Goal: Information Seeking & Learning: Learn about a topic

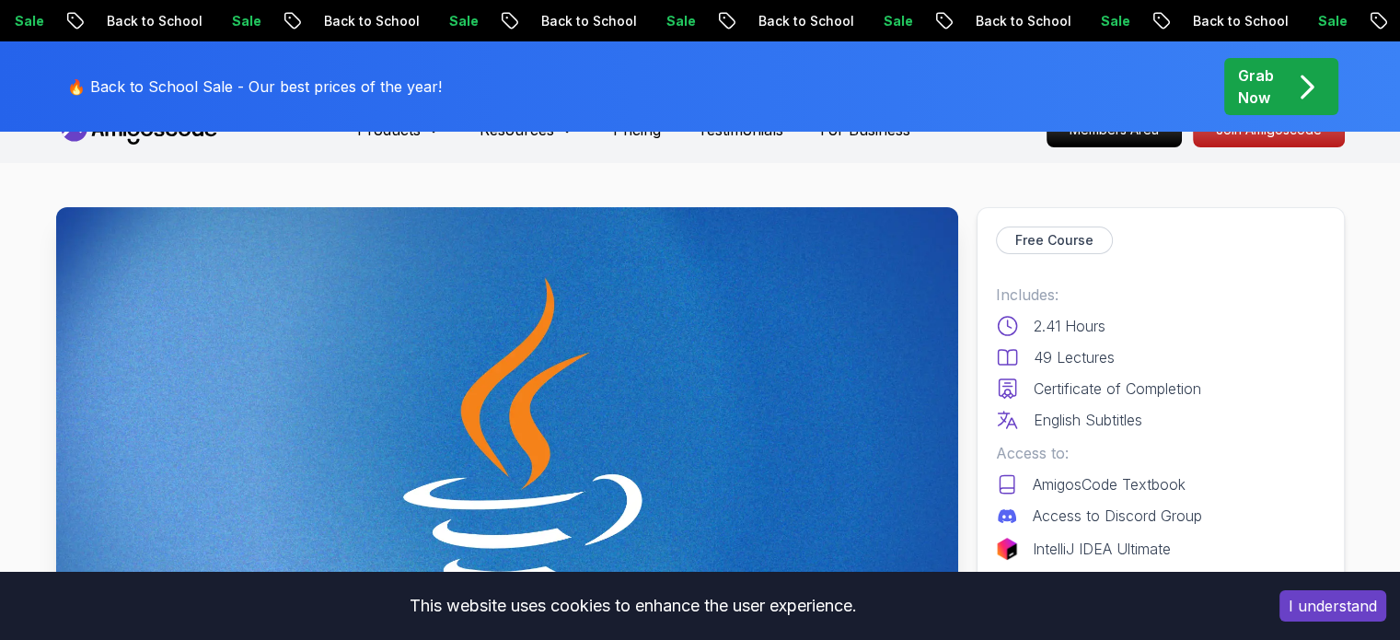
scroll to position [92, 0]
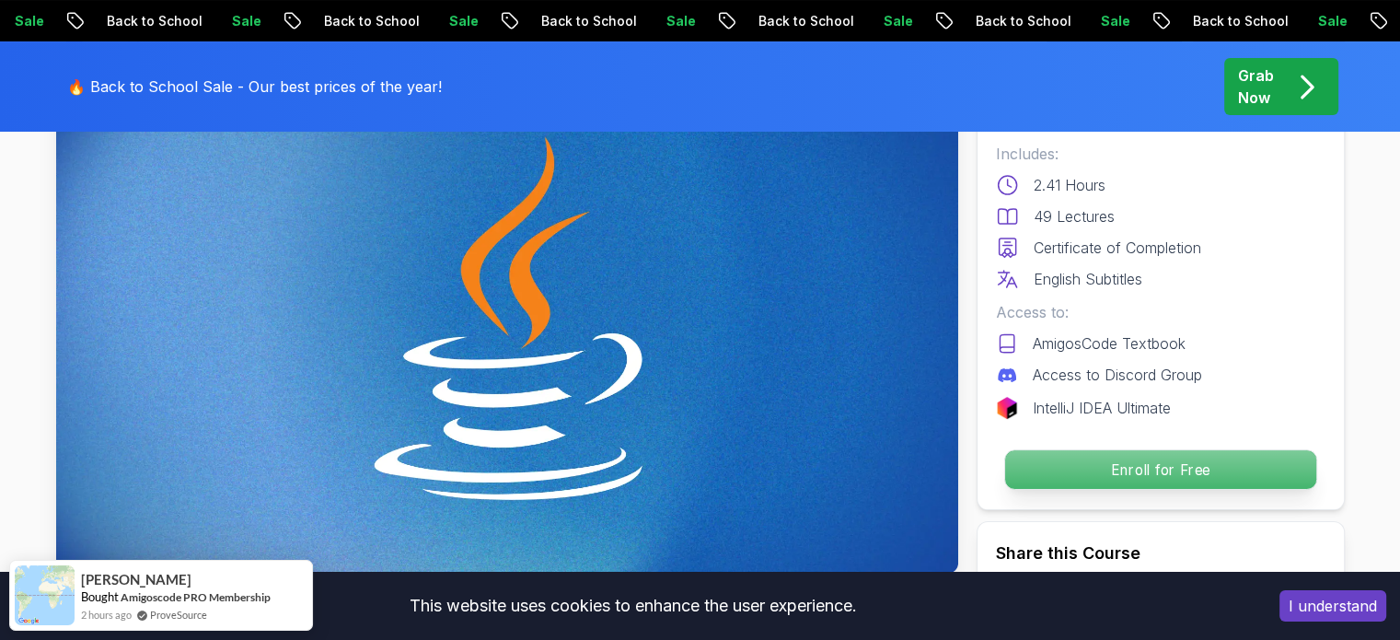
scroll to position [184, 0]
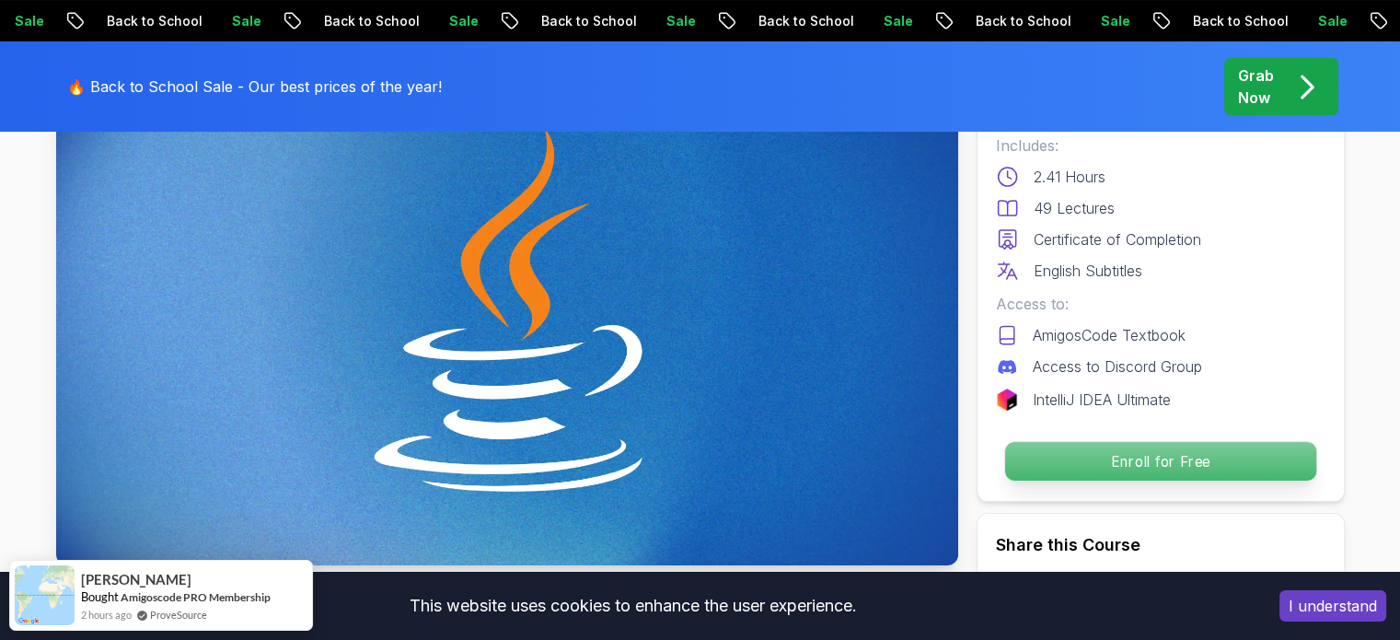
click at [1146, 465] on p "Enroll for Free" at bounding box center [1160, 461] width 311 height 39
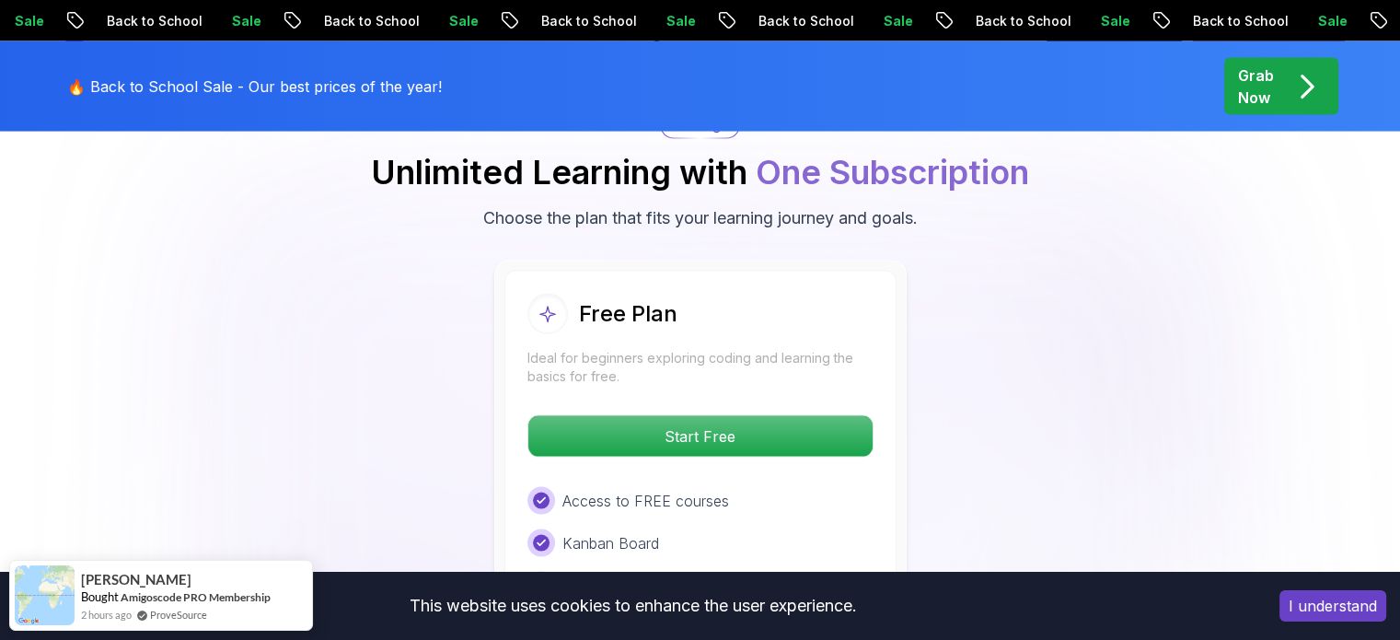
scroll to position [3760, 0]
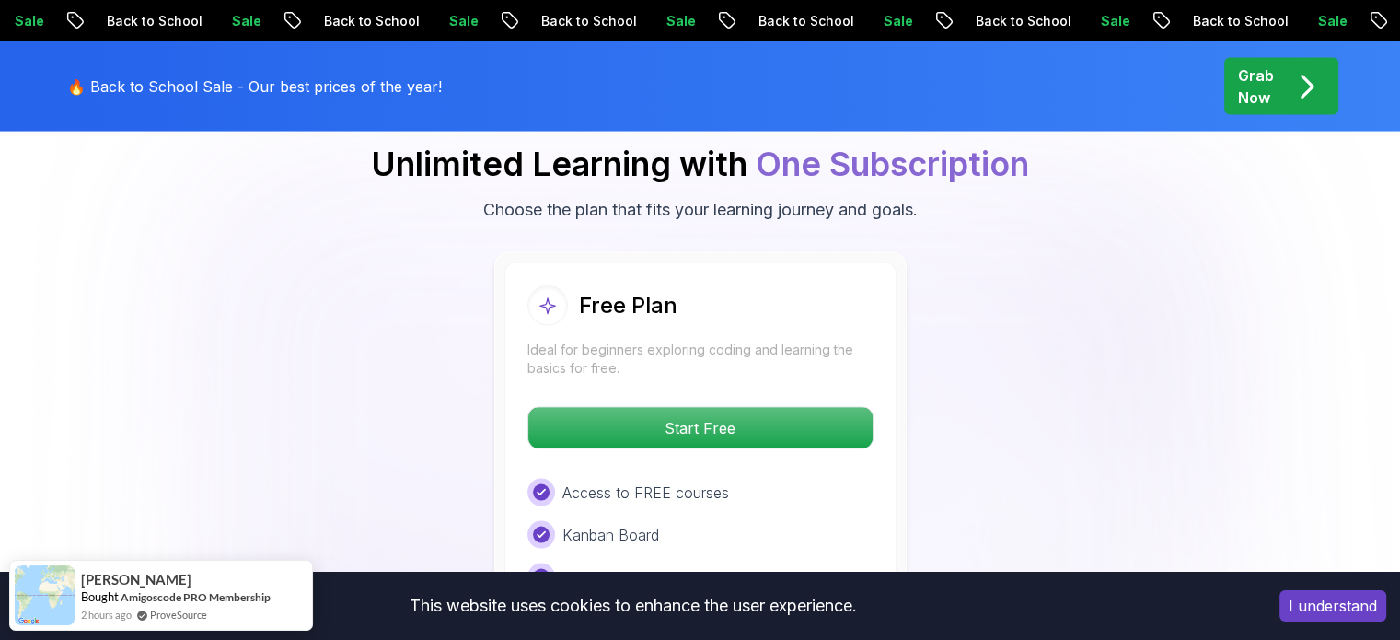
click at [1337, 602] on button "I understand" at bounding box center [1333, 605] width 107 height 31
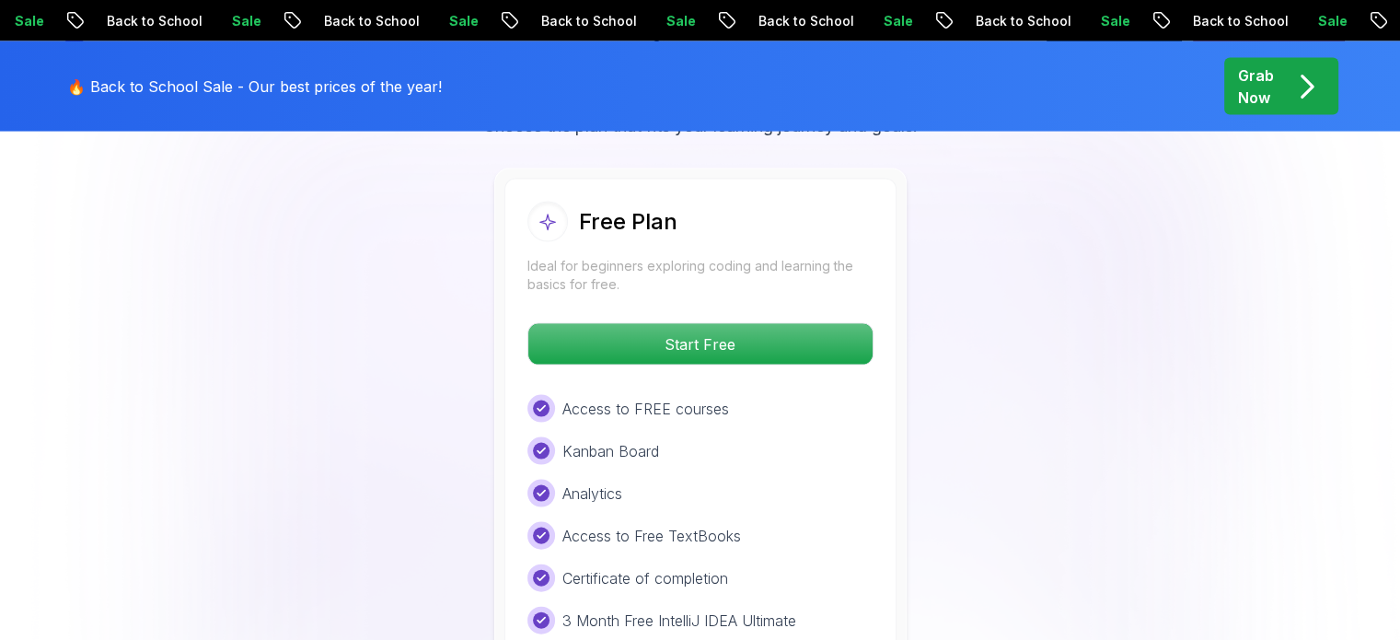
scroll to position [3853, 0]
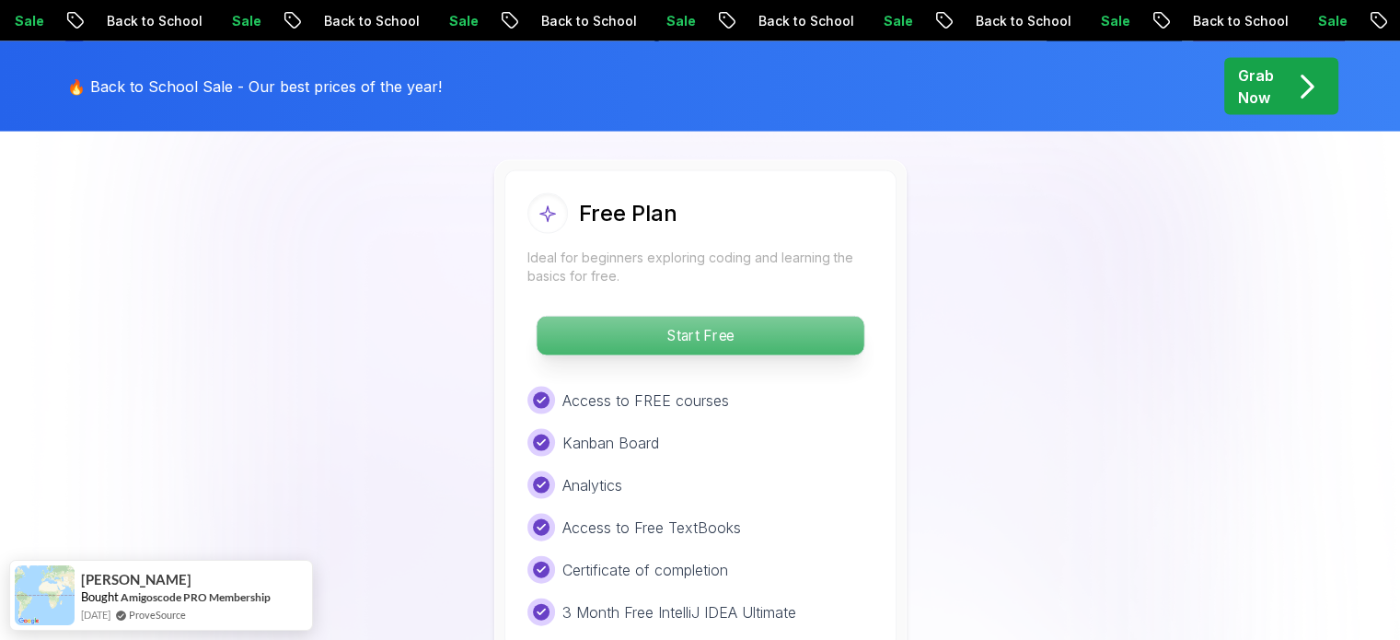
click at [690, 317] on p "Start Free" at bounding box center [700, 336] width 327 height 39
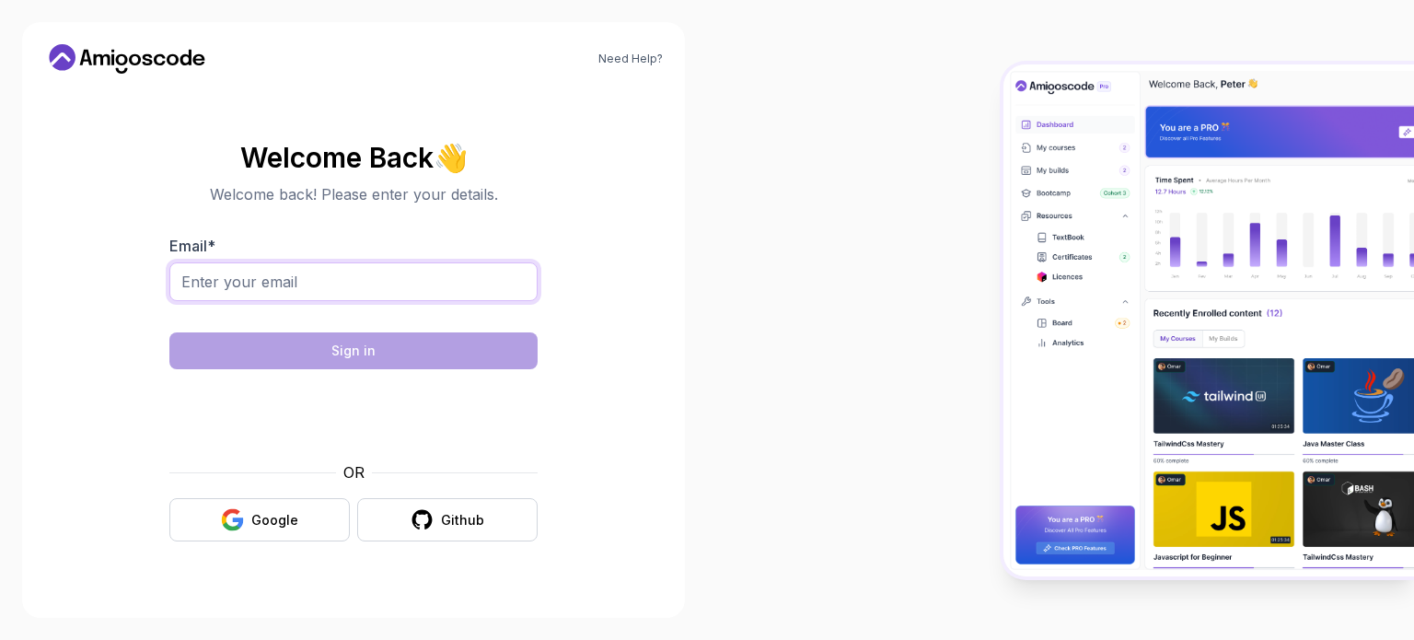
click at [382, 275] on input "Email *" at bounding box center [353, 281] width 368 height 39
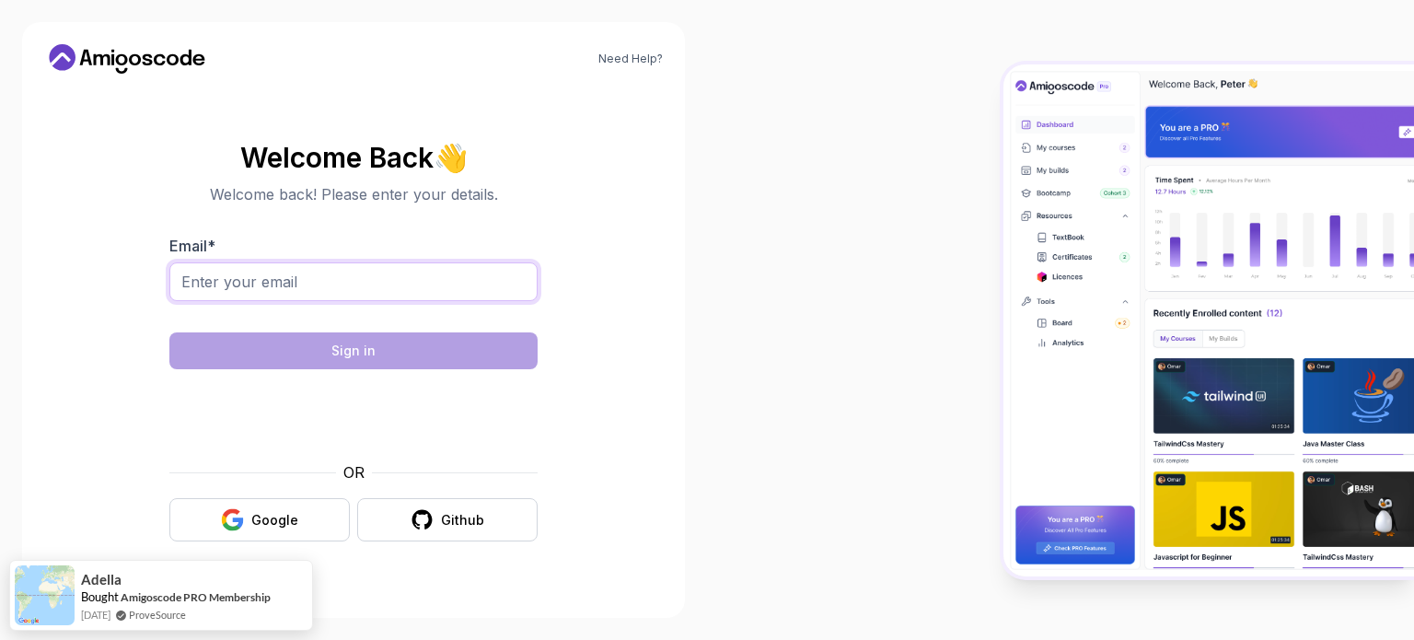
type input "[EMAIL_ADDRESS][DOMAIN_NAME]"
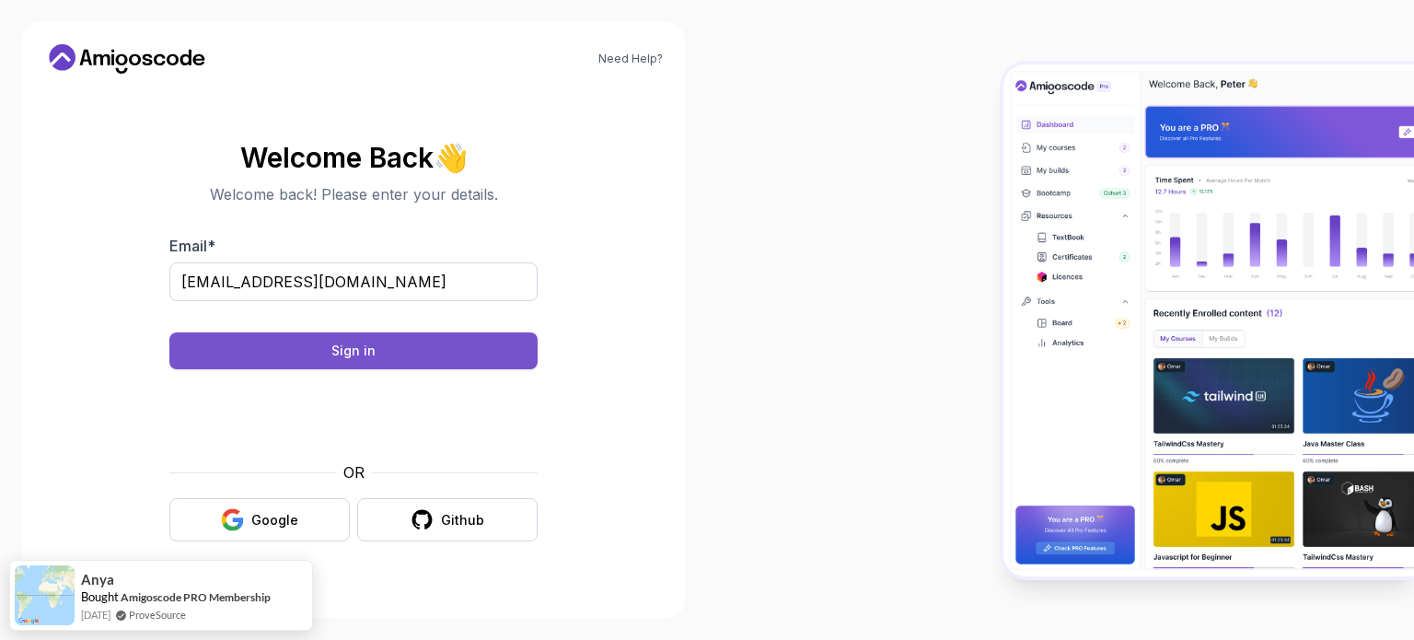
click at [410, 345] on button "Sign in" at bounding box center [353, 350] width 368 height 37
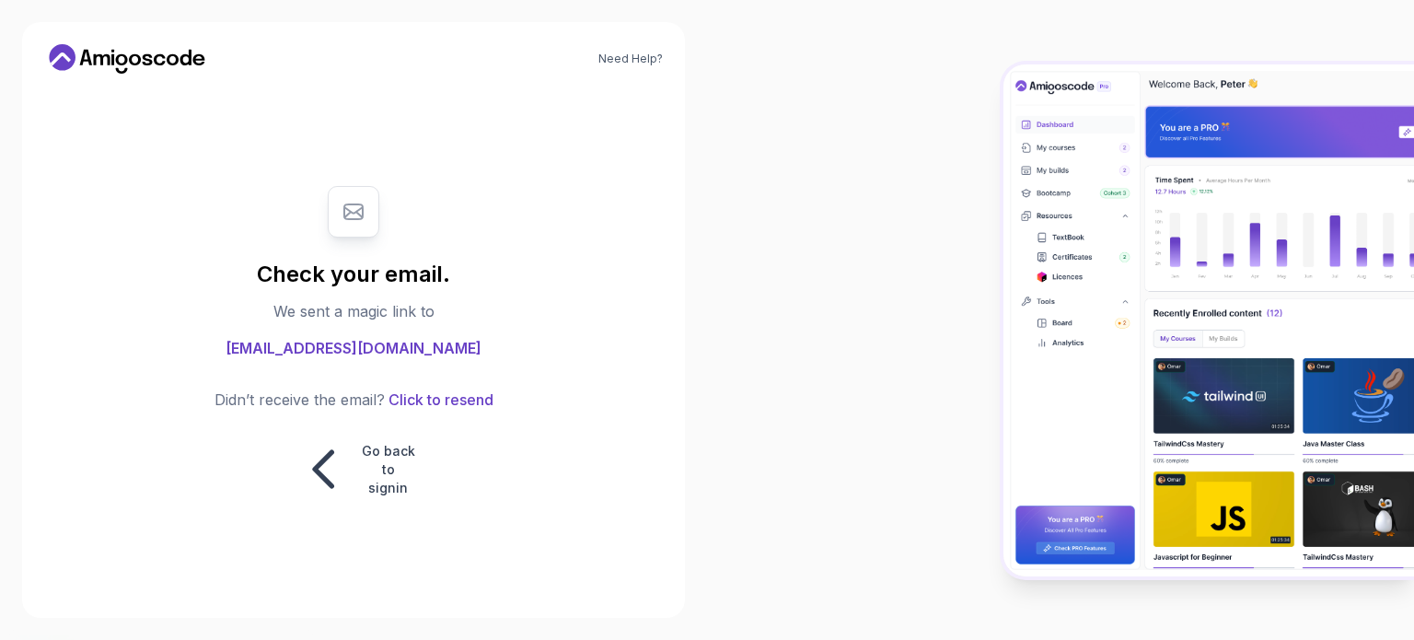
click at [101, 135] on div "Check your email. We sent a magic link to [EMAIL_ADDRESS][DOMAIN_NAME] Didn’t r…" at bounding box center [353, 341] width 619 height 507
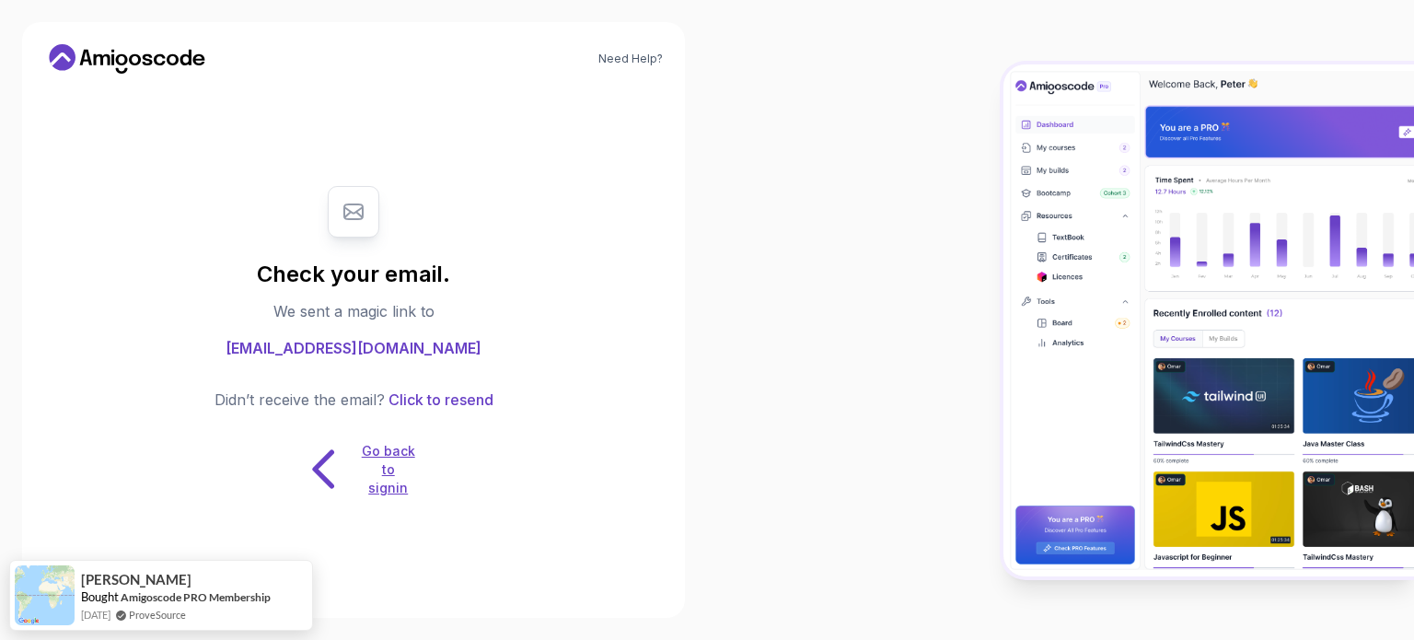
click at [393, 467] on p "Go back to signin" at bounding box center [388, 469] width 55 height 55
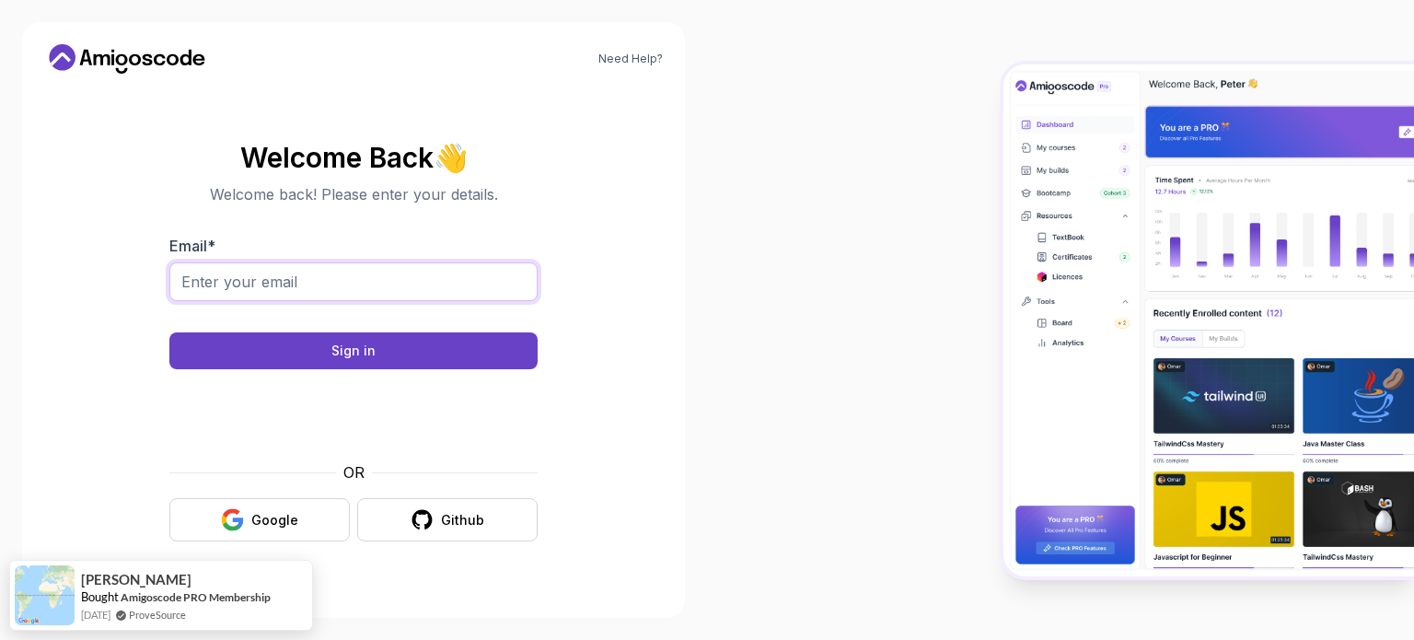
click at [273, 279] on input "Email *" at bounding box center [353, 281] width 368 height 39
type input "[EMAIL_ADDRESS][DOMAIN_NAME]"
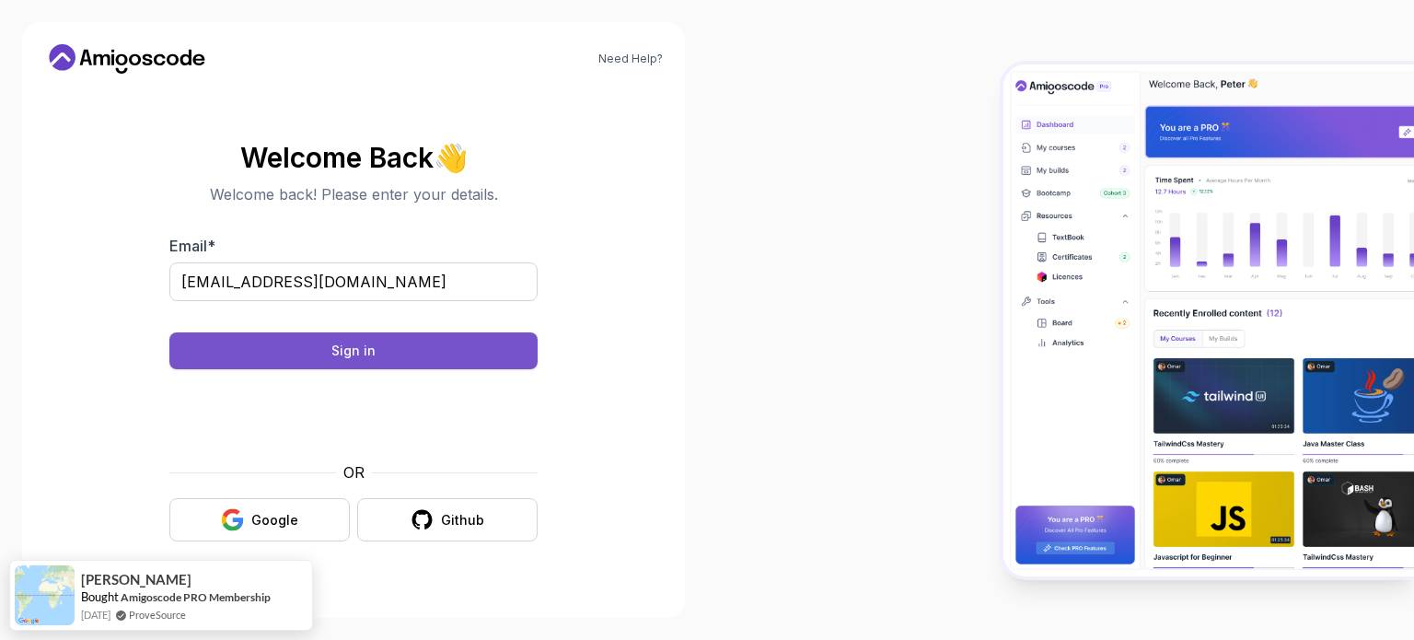
click at [385, 356] on button "Sign in" at bounding box center [353, 350] width 368 height 37
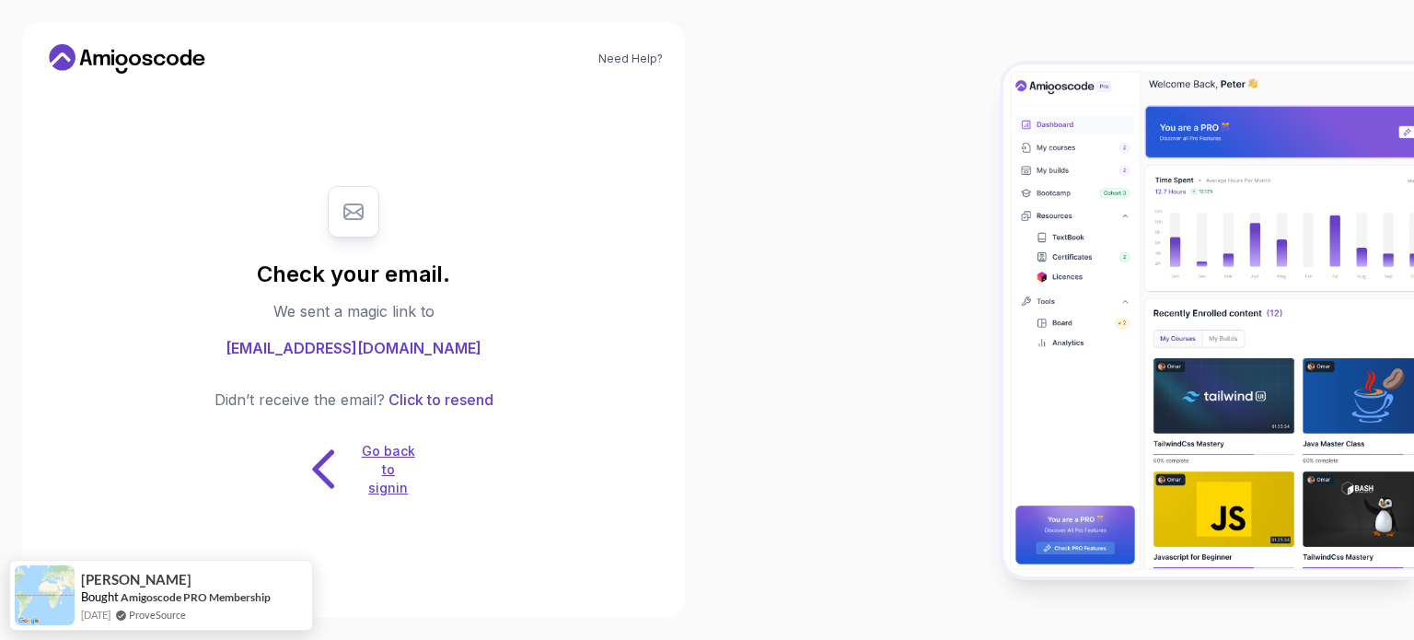
click at [341, 466] on icon at bounding box center [325, 469] width 58 height 58
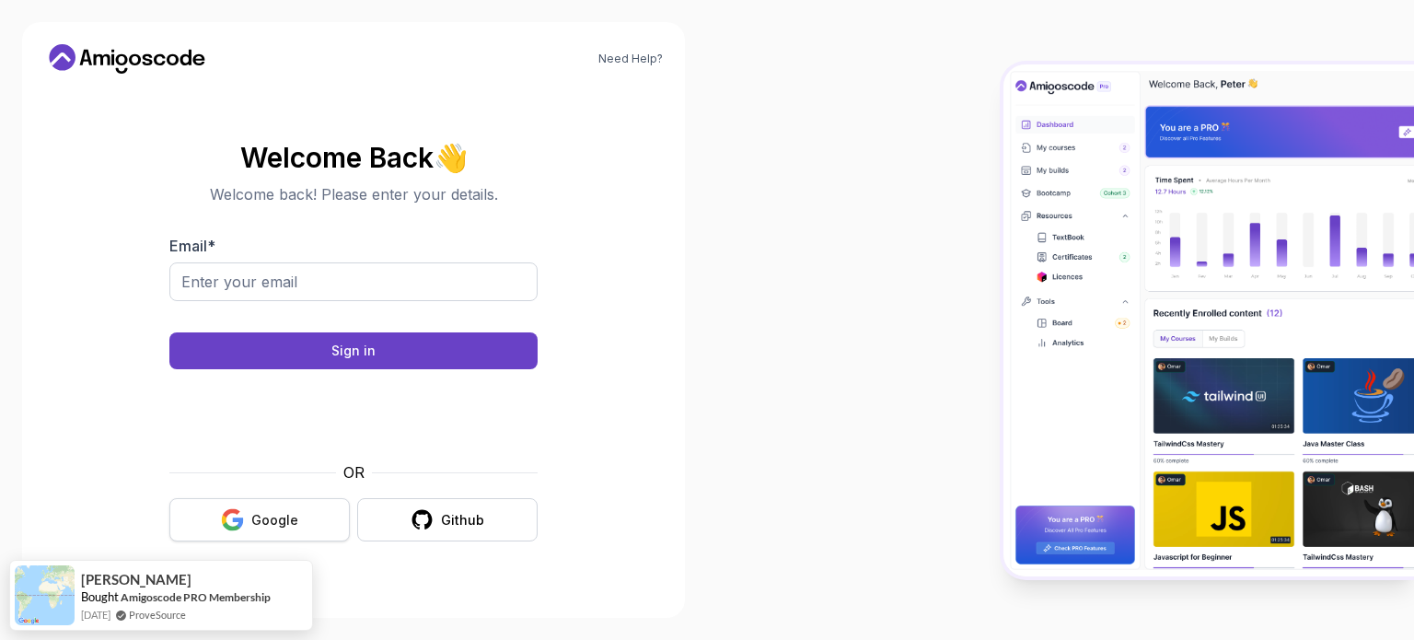
click at [317, 501] on button "Google" at bounding box center [259, 519] width 180 height 43
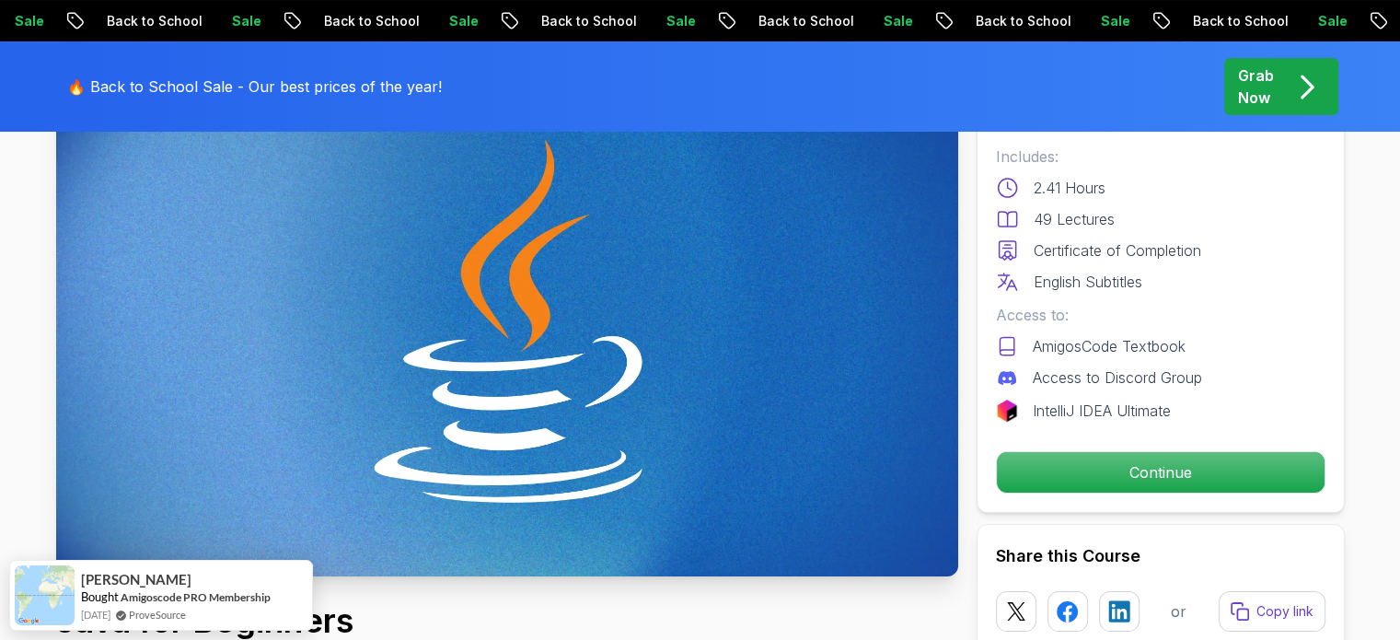
scroll to position [184, 0]
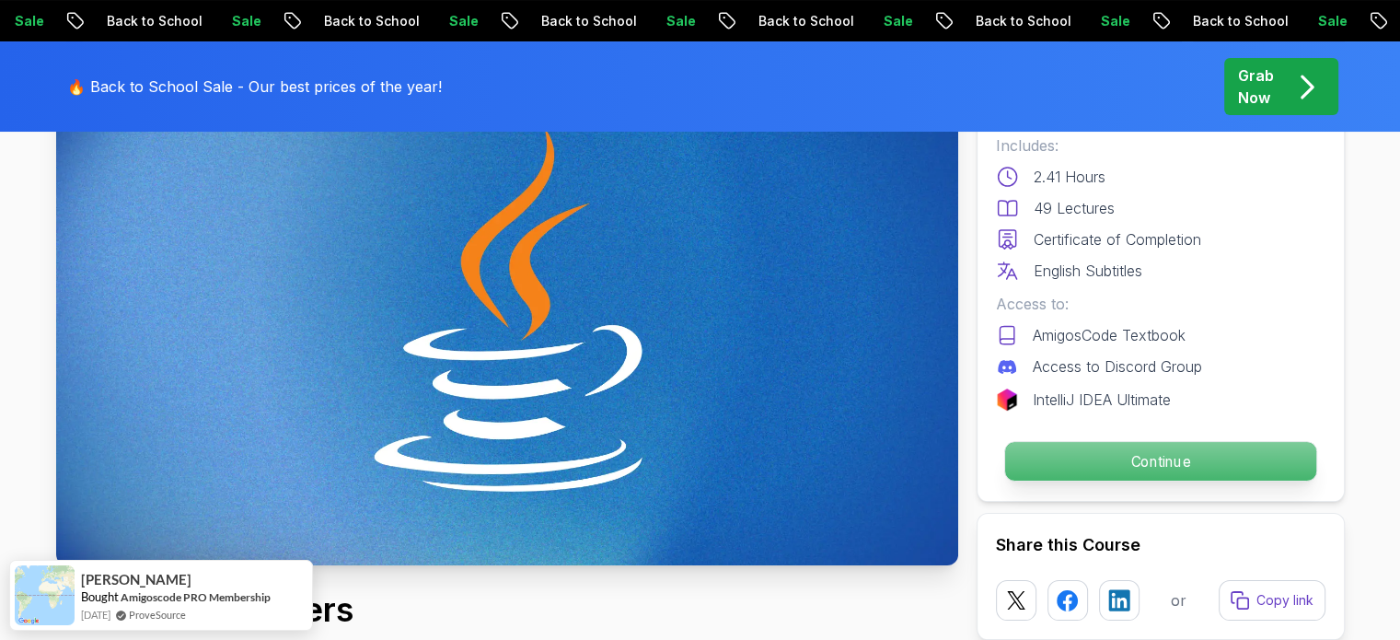
click at [1198, 463] on p "Continue" at bounding box center [1160, 461] width 311 height 39
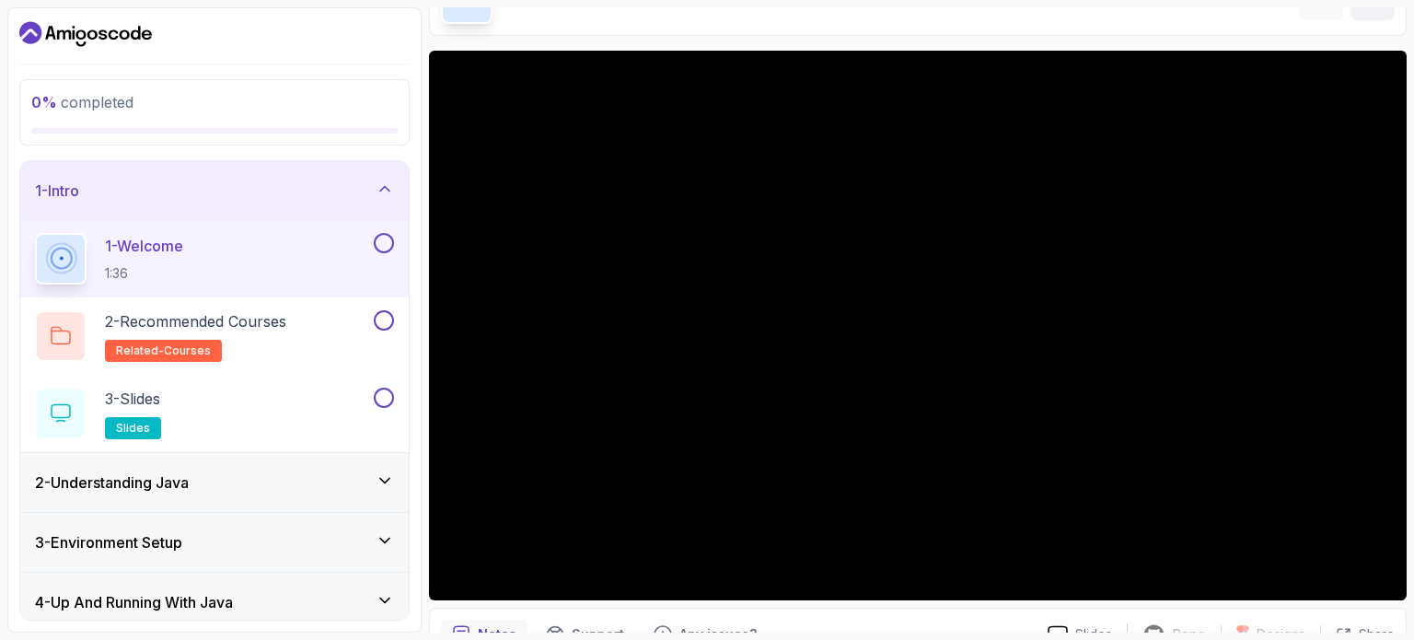
scroll to position [116, 0]
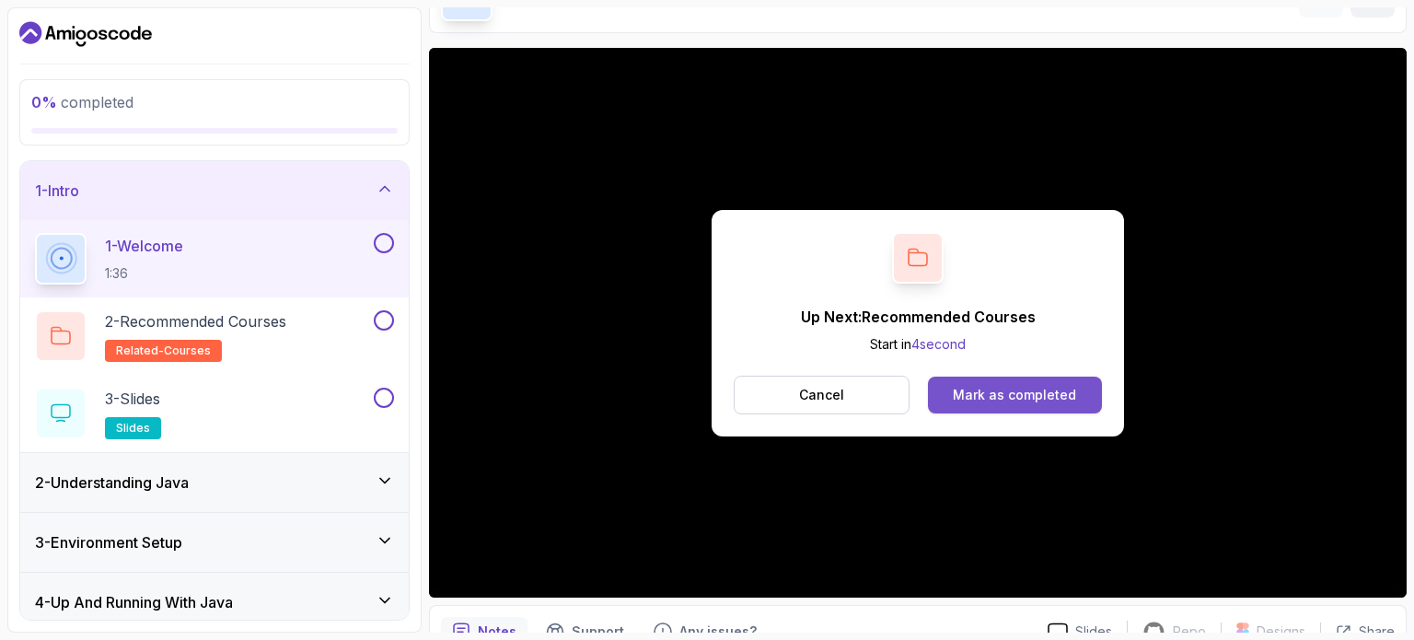
click at [988, 391] on div "Mark as completed" at bounding box center [1014, 395] width 123 height 18
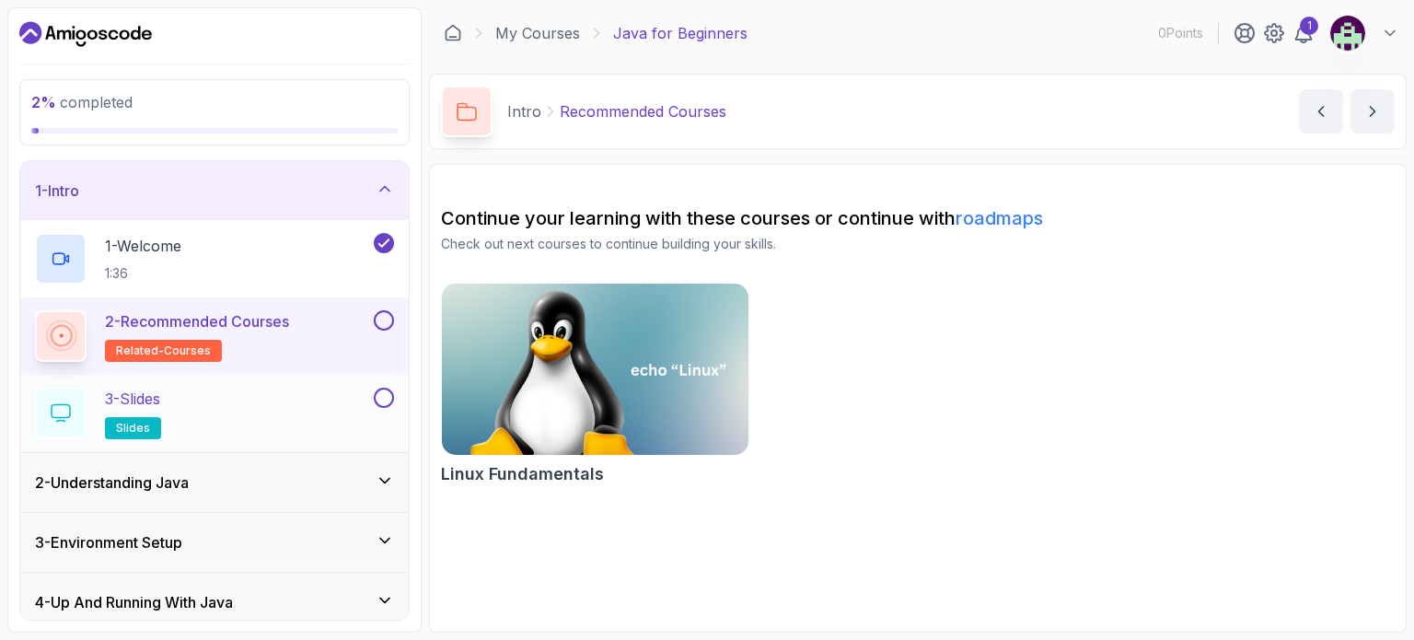
click at [253, 398] on div "3 - Slides slides" at bounding box center [202, 414] width 335 height 52
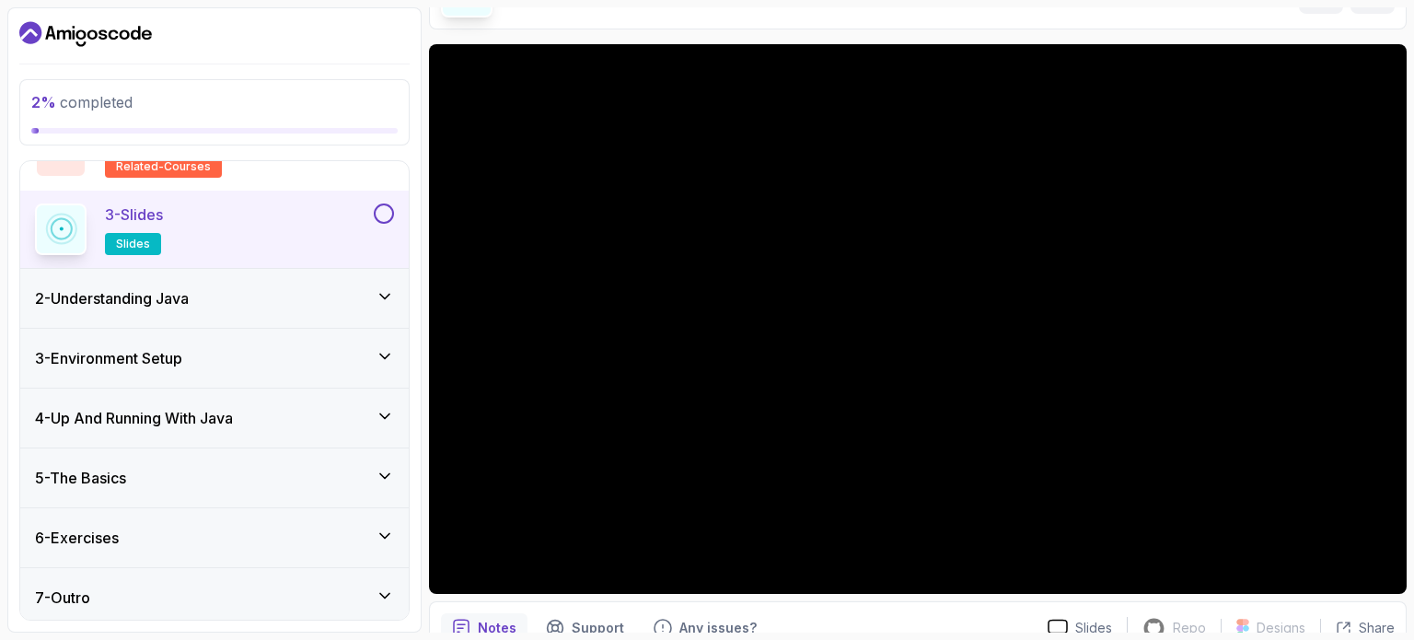
scroll to position [116, 0]
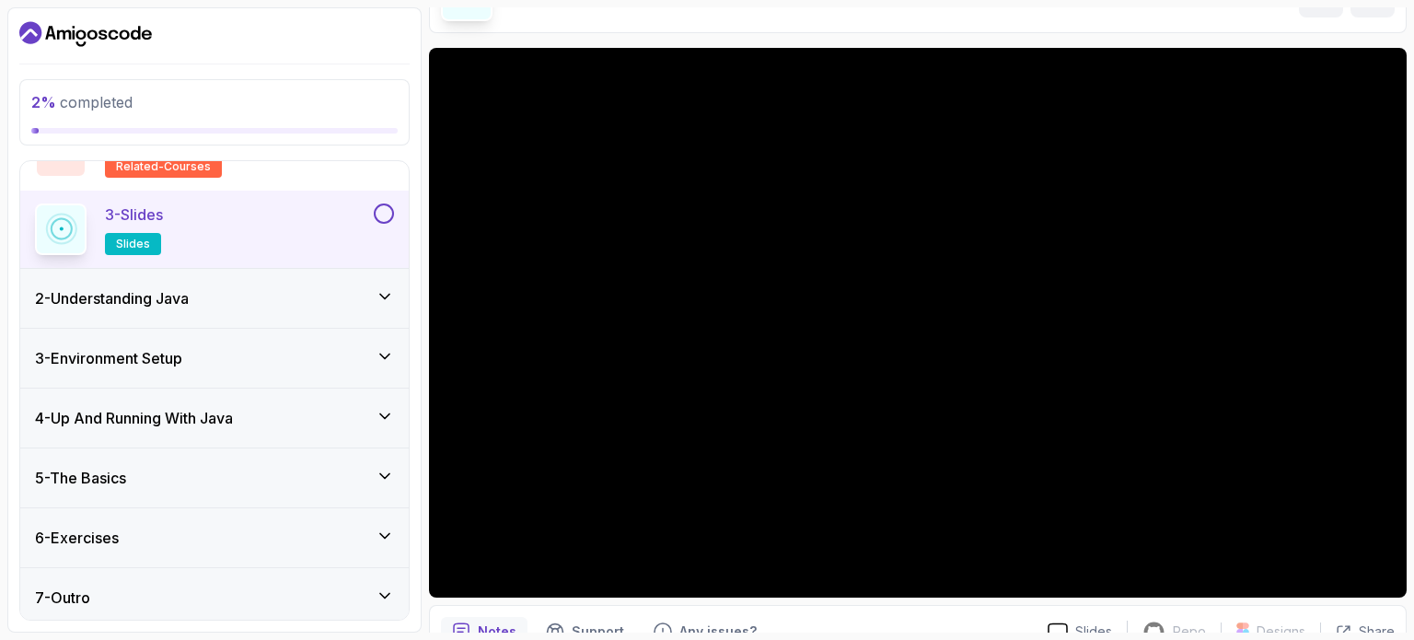
click at [383, 209] on button at bounding box center [384, 213] width 20 height 20
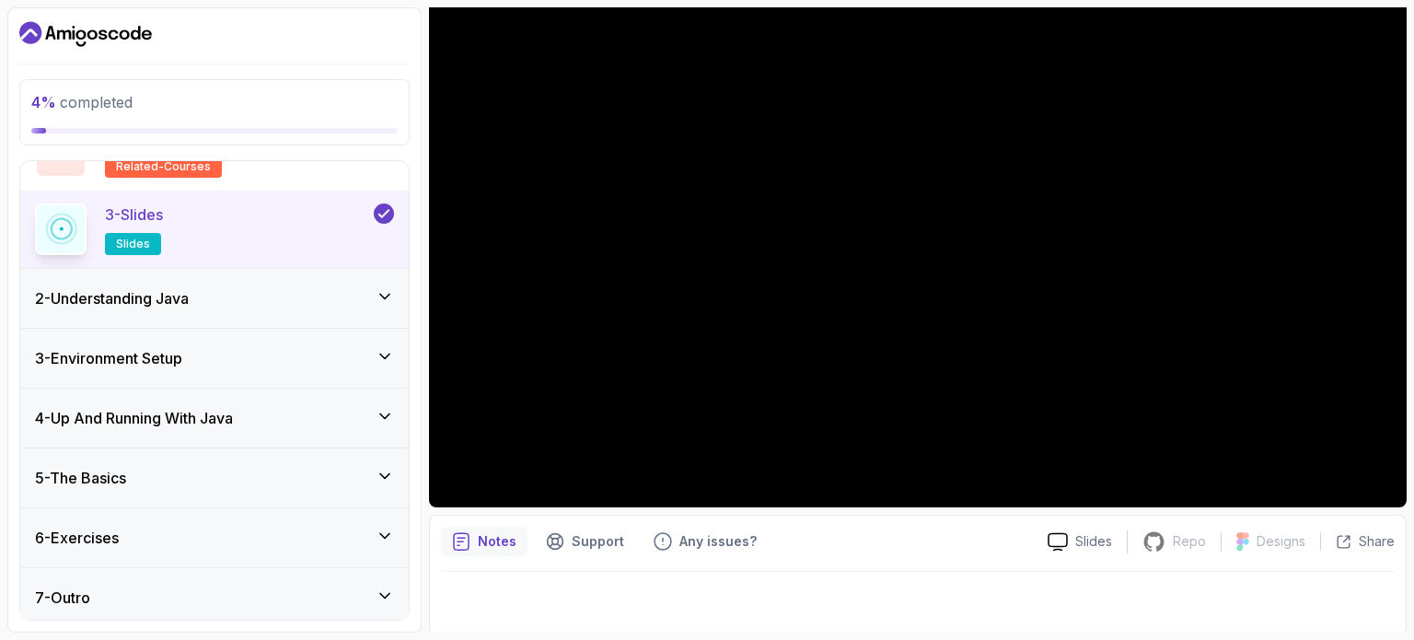
scroll to position [208, 0]
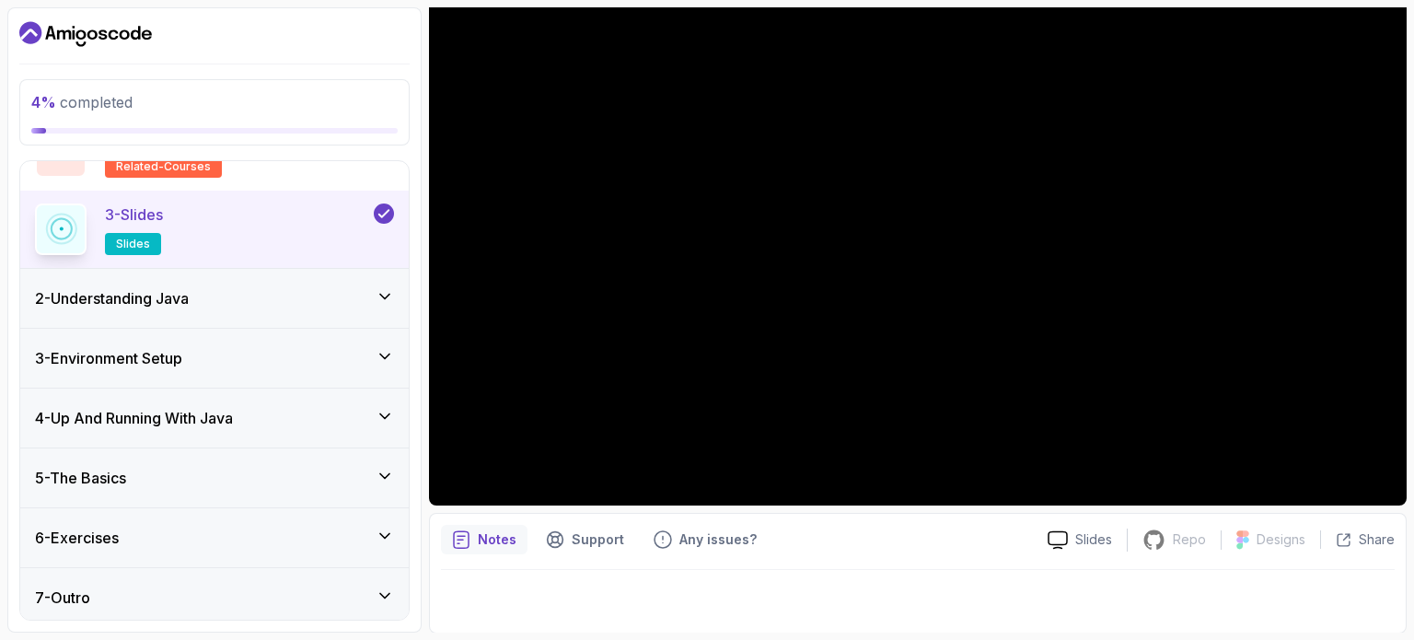
click at [296, 290] on div "2 - Understanding Java" at bounding box center [214, 298] width 359 height 22
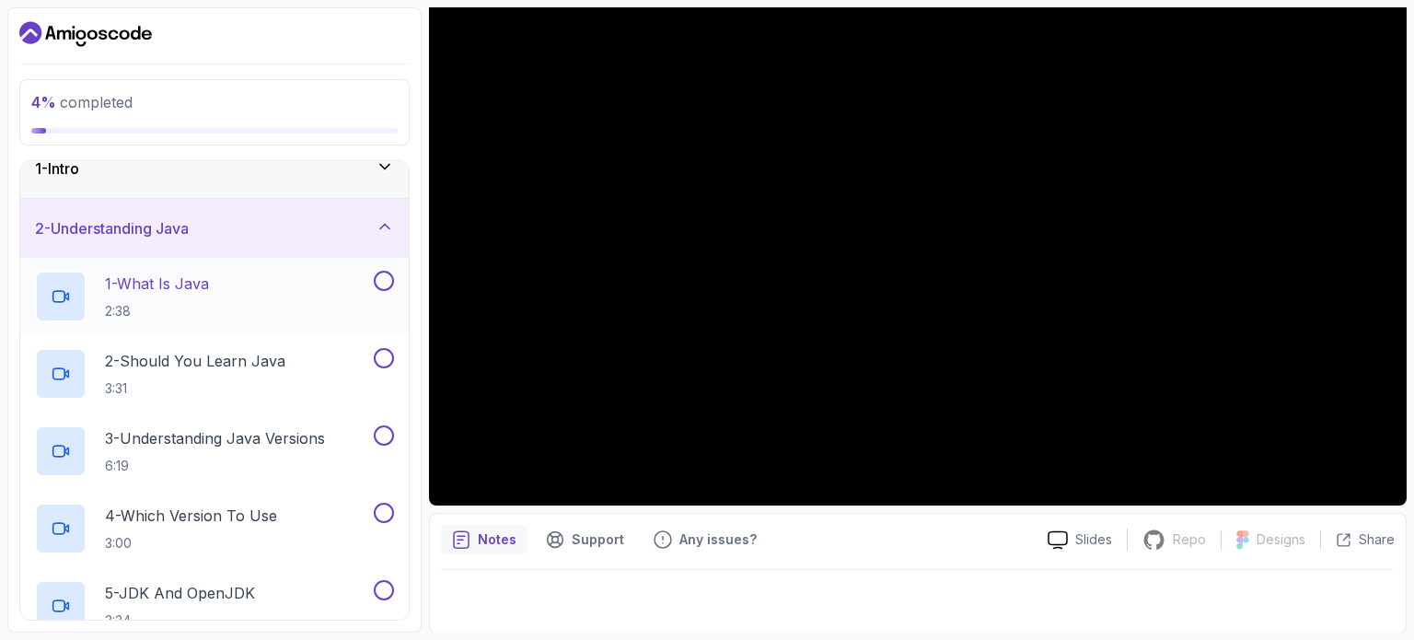
scroll to position [0, 0]
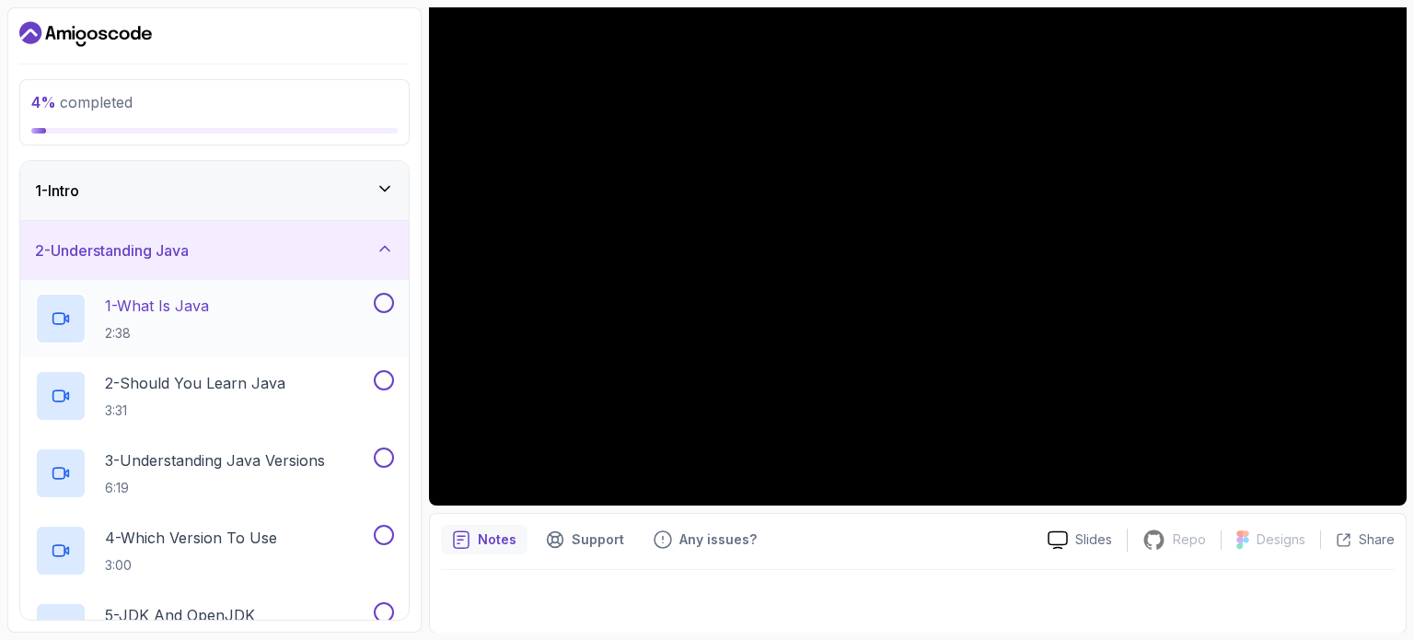
click at [232, 307] on div "1 - What Is Java 2:38" at bounding box center [202, 319] width 335 height 52
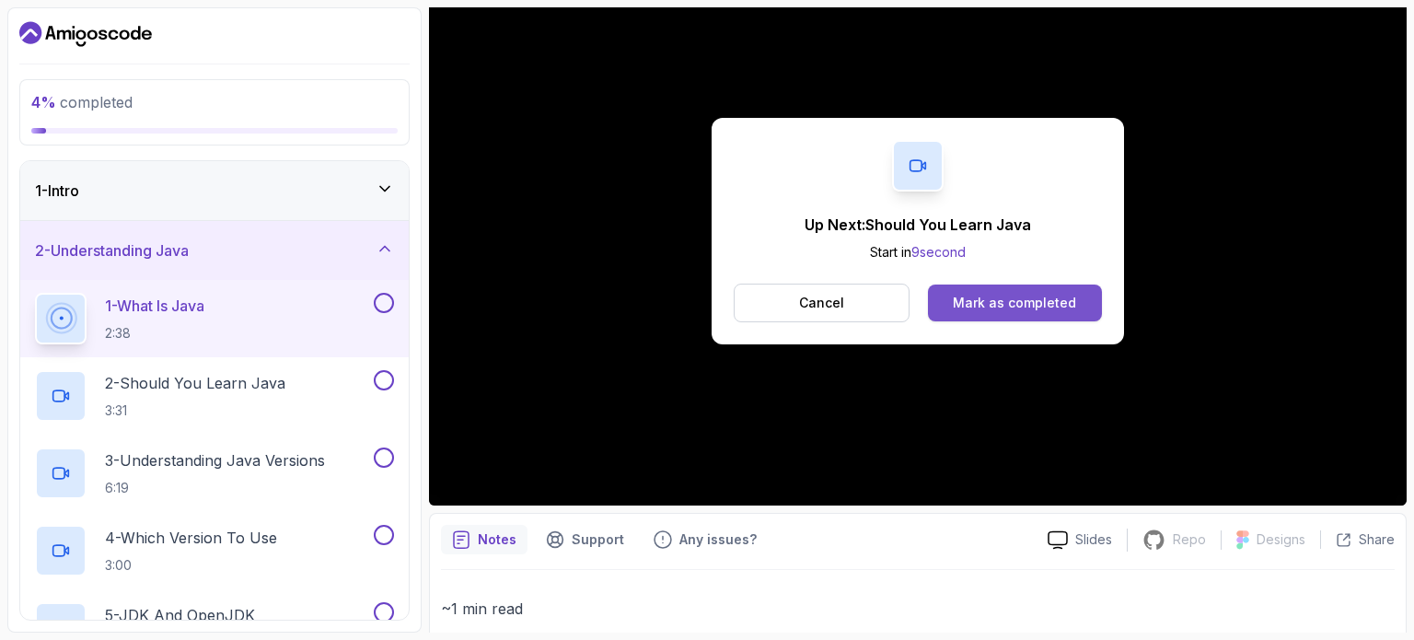
click at [1035, 297] on div "Mark as completed" at bounding box center [1014, 303] width 123 height 18
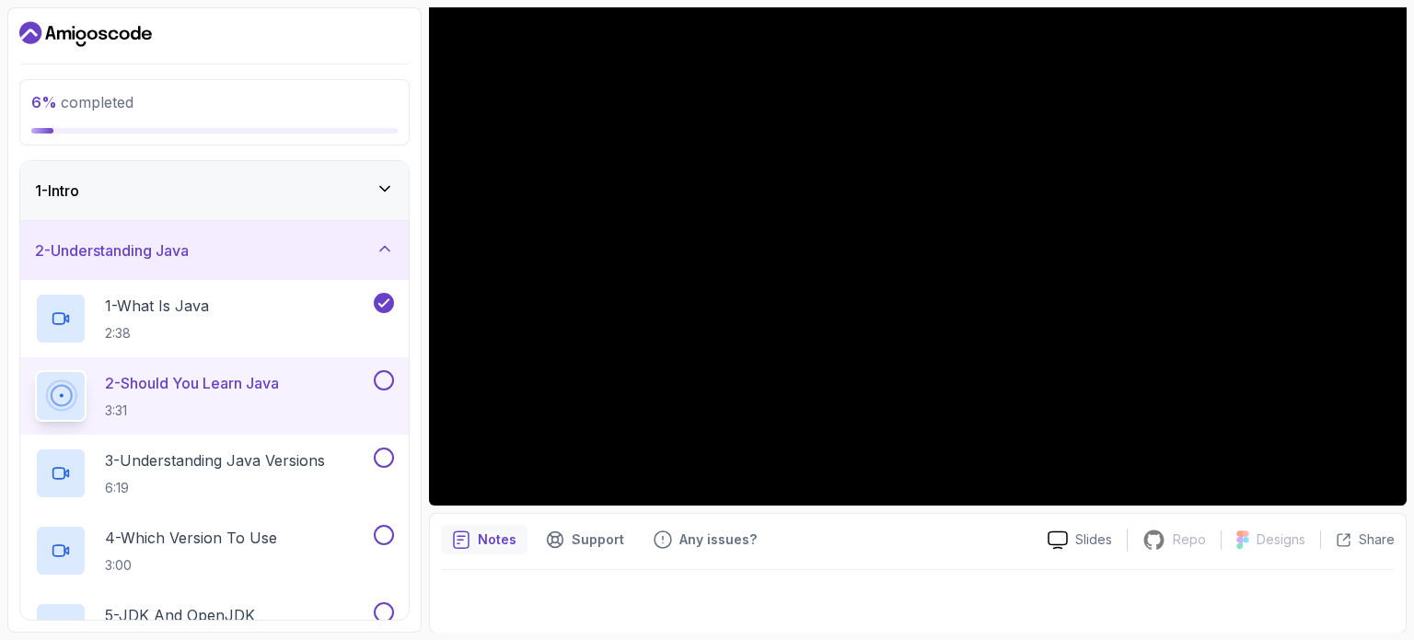
click at [386, 378] on button at bounding box center [384, 380] width 20 height 20
click at [383, 454] on button at bounding box center [384, 457] width 20 height 20
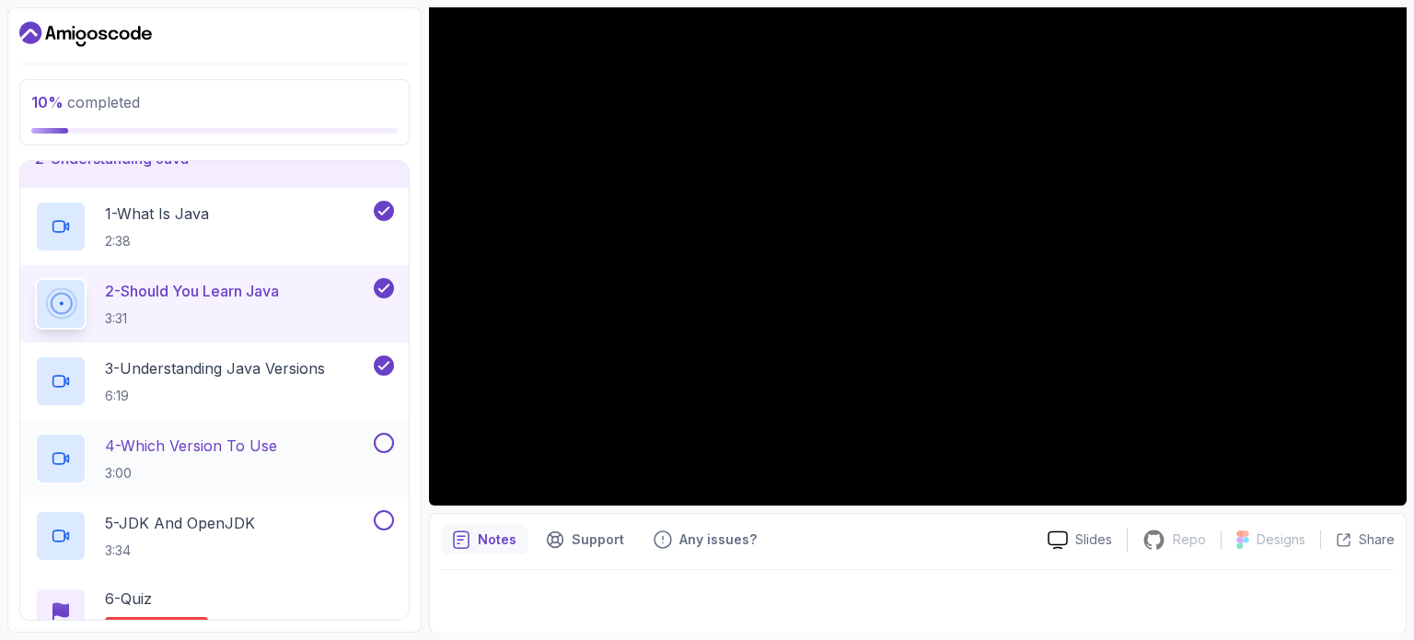
click at [383, 437] on button at bounding box center [384, 443] width 20 height 20
click at [382, 517] on button at bounding box center [384, 520] width 20 height 20
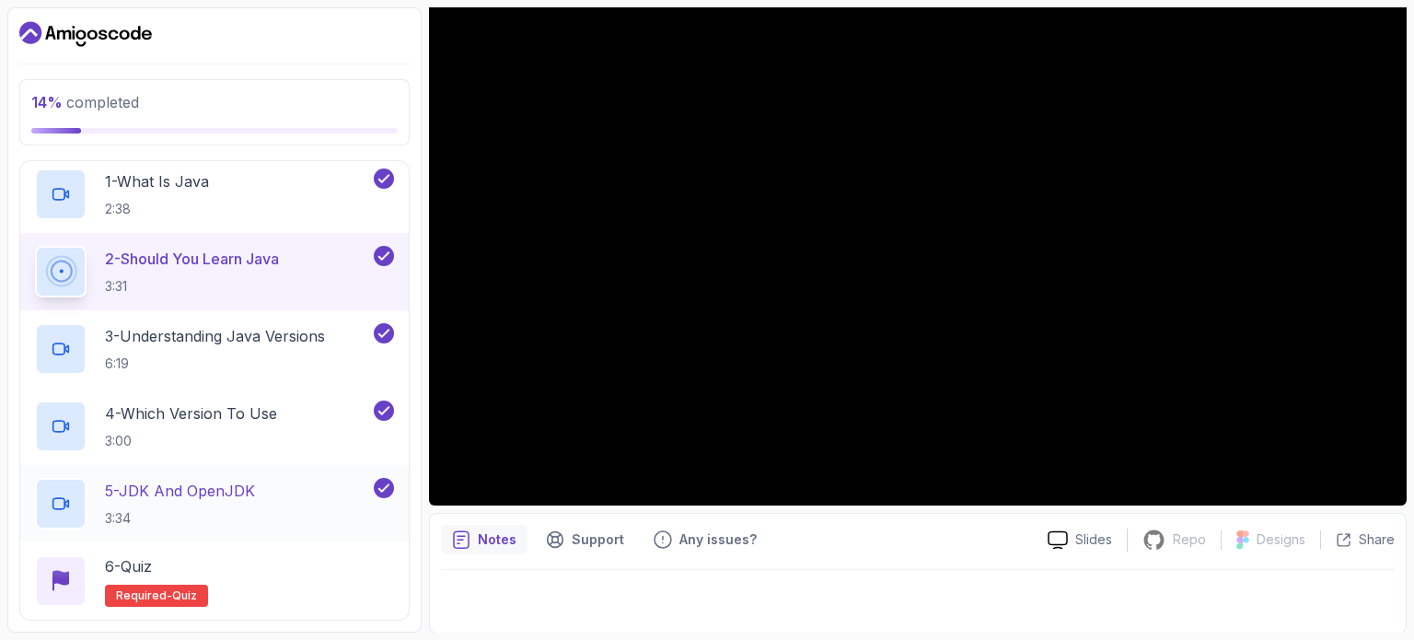
scroll to position [184, 0]
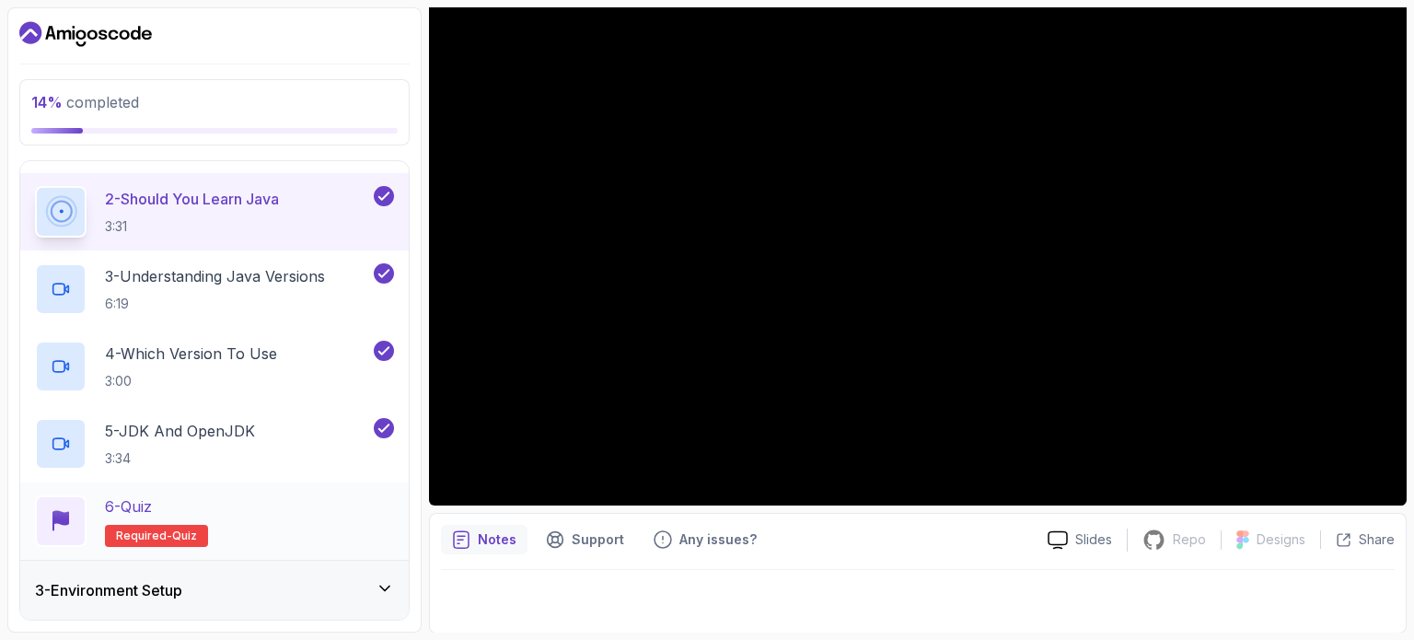
click at [232, 514] on div "6 - Quiz Required- quiz" at bounding box center [214, 521] width 359 height 52
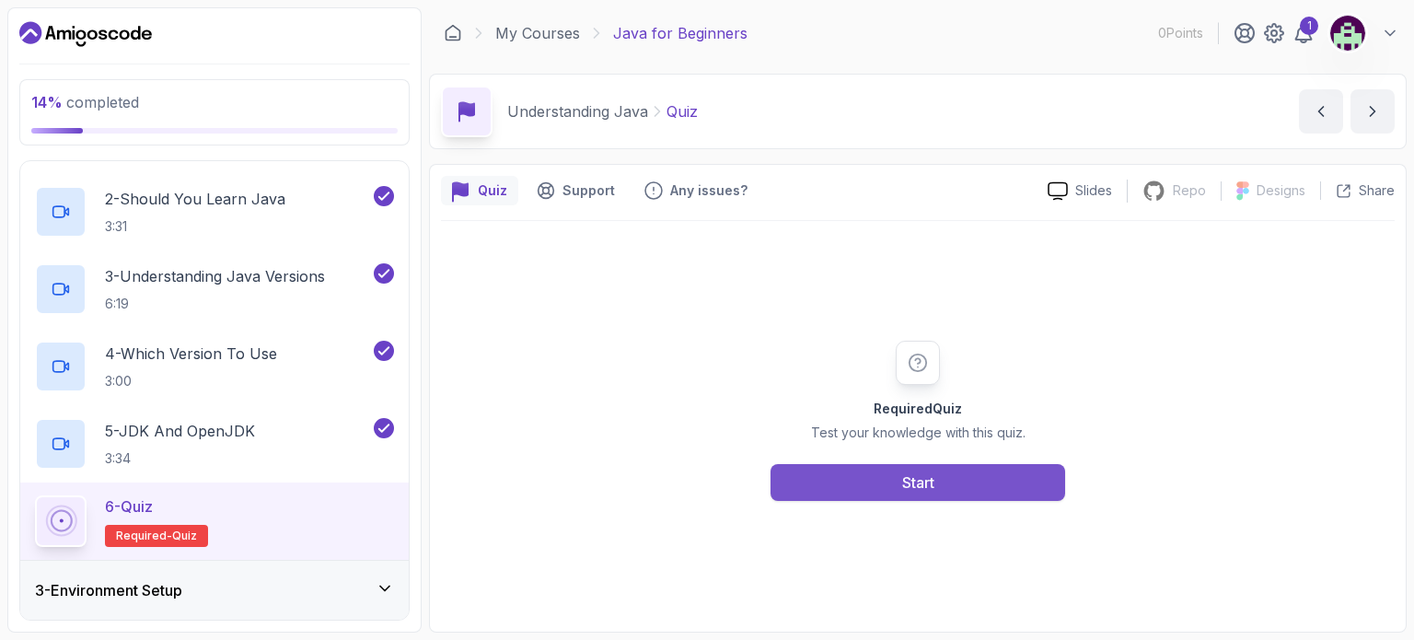
click at [899, 484] on button "Start" at bounding box center [918, 482] width 295 height 37
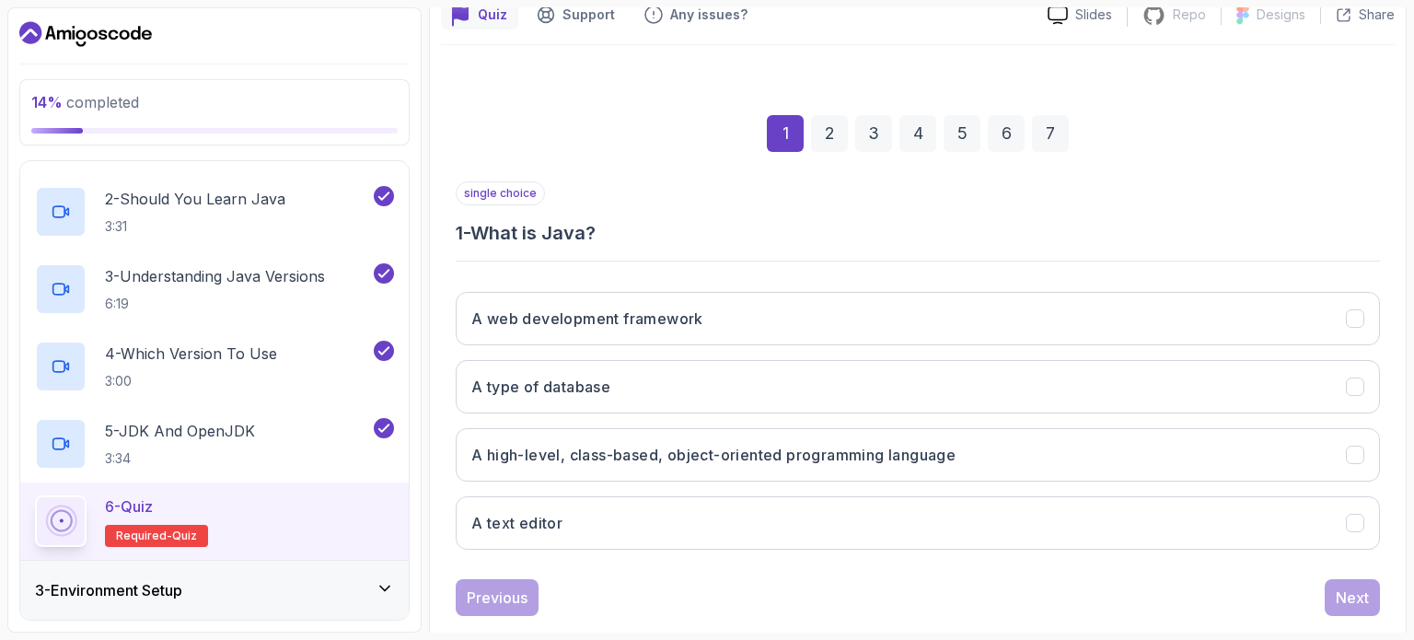
scroll to position [209, 0]
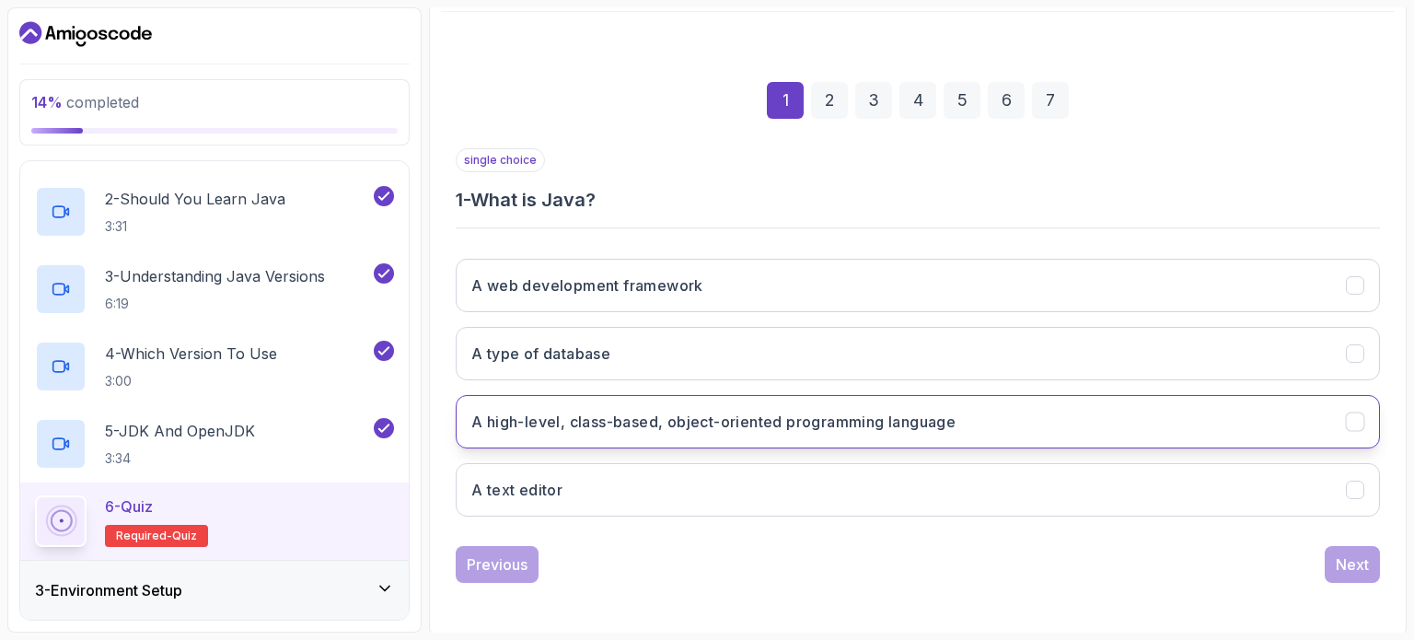
click at [935, 429] on h3 "A high-level, class-based, object-oriented programming language" at bounding box center [713, 422] width 484 height 22
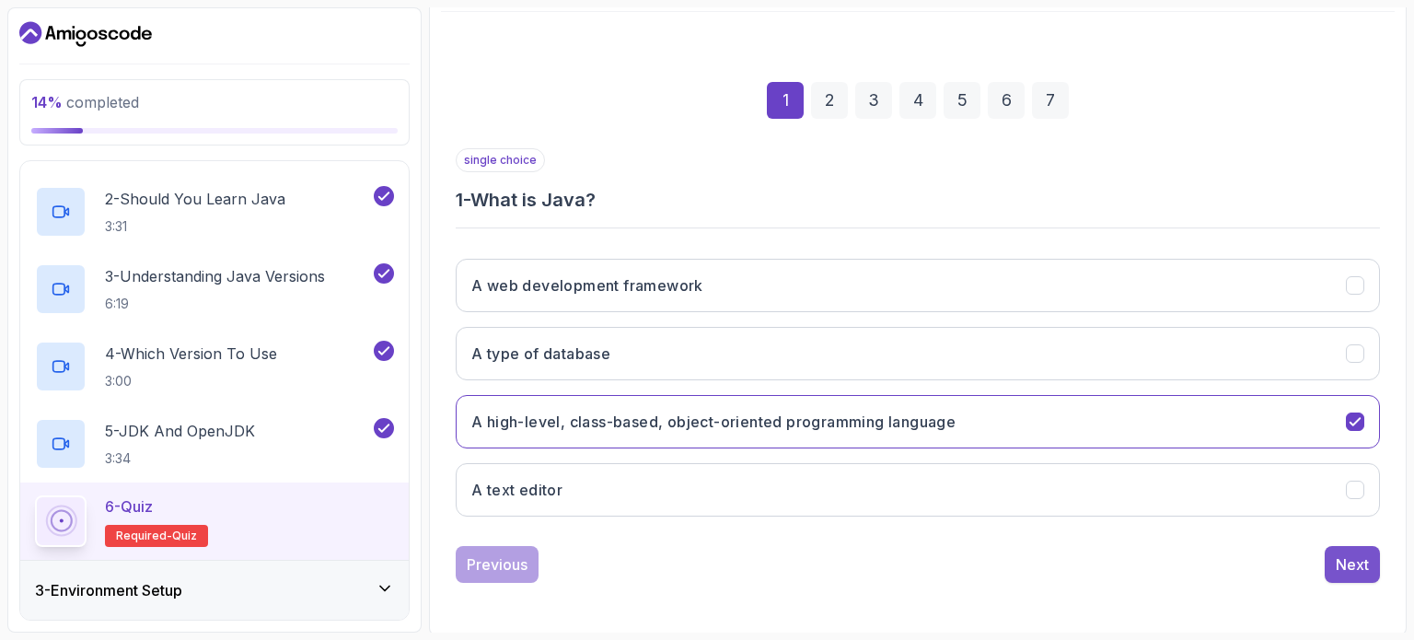
click at [1332, 558] on button "Next" at bounding box center [1352, 564] width 55 height 37
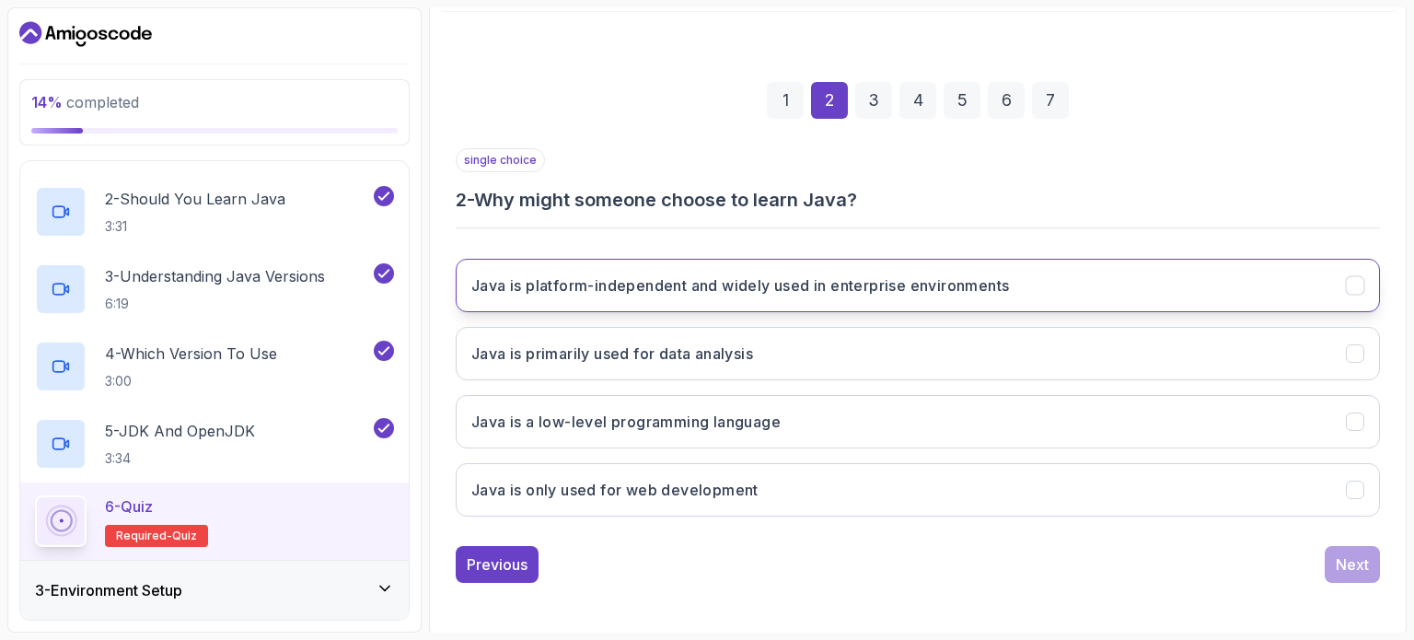
click at [1070, 282] on button "Java is platform-independent and widely used in enterprise environments" at bounding box center [918, 285] width 924 height 53
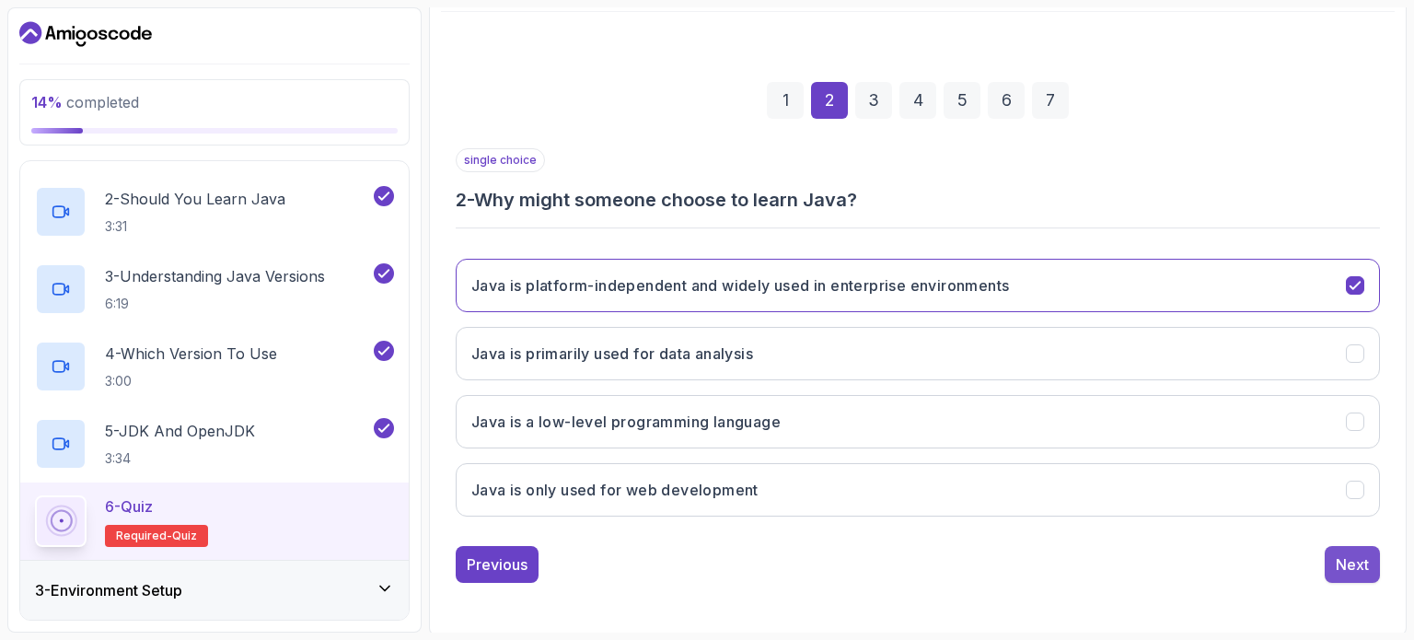
click at [1355, 568] on div "Next" at bounding box center [1352, 564] width 33 height 22
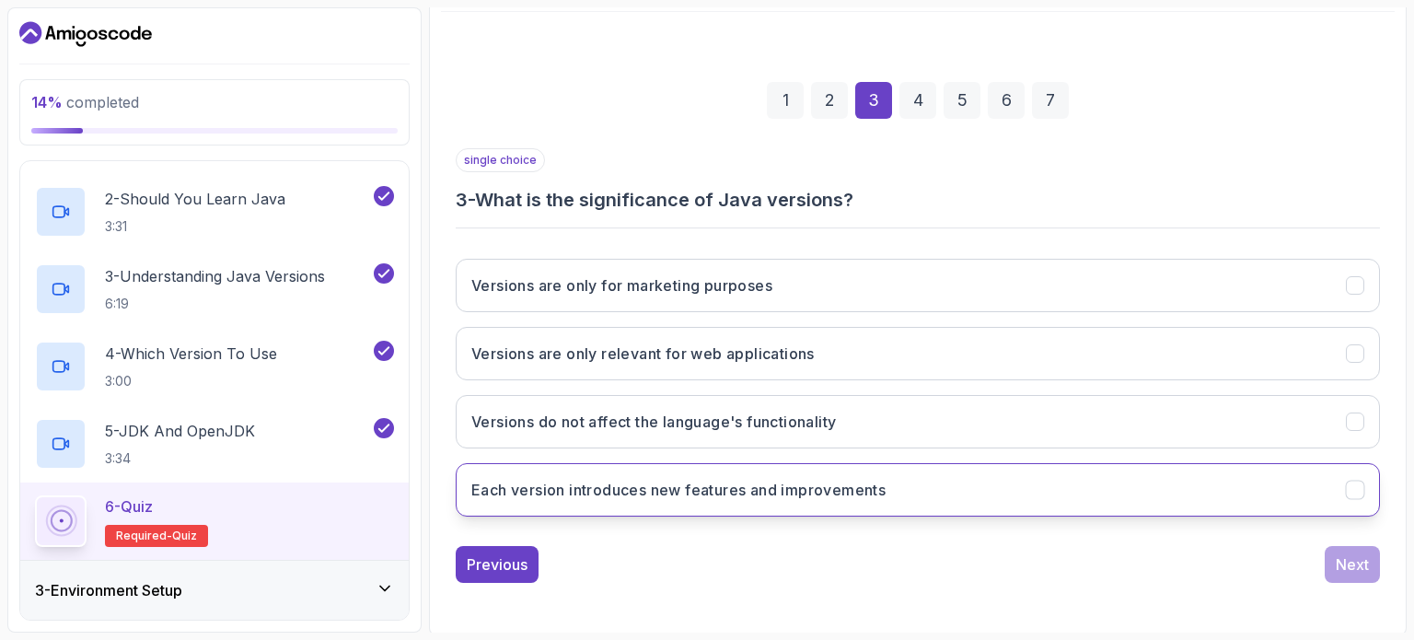
click at [940, 497] on button "Each version introduces new features and improvements" at bounding box center [918, 489] width 924 height 53
click at [1363, 563] on div "Next" at bounding box center [1352, 564] width 33 height 22
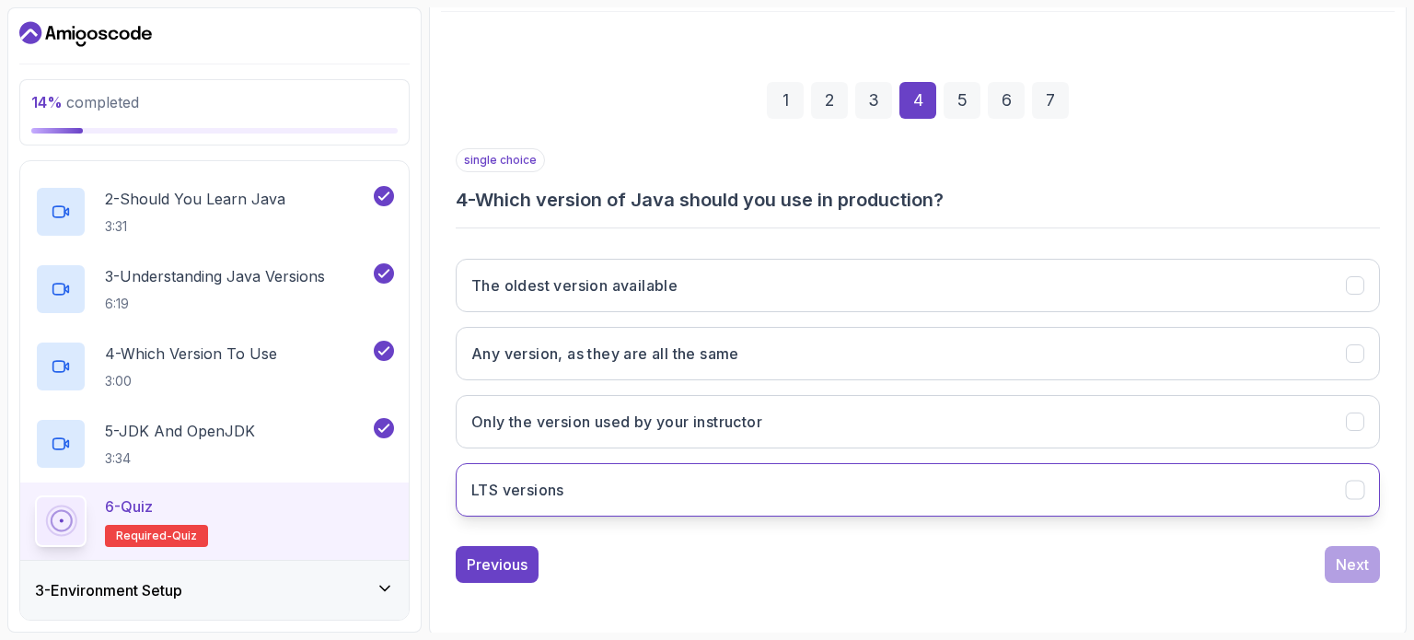
click at [808, 482] on button "LTS versions" at bounding box center [918, 489] width 924 height 53
click at [1342, 553] on div "Next" at bounding box center [1352, 564] width 33 height 22
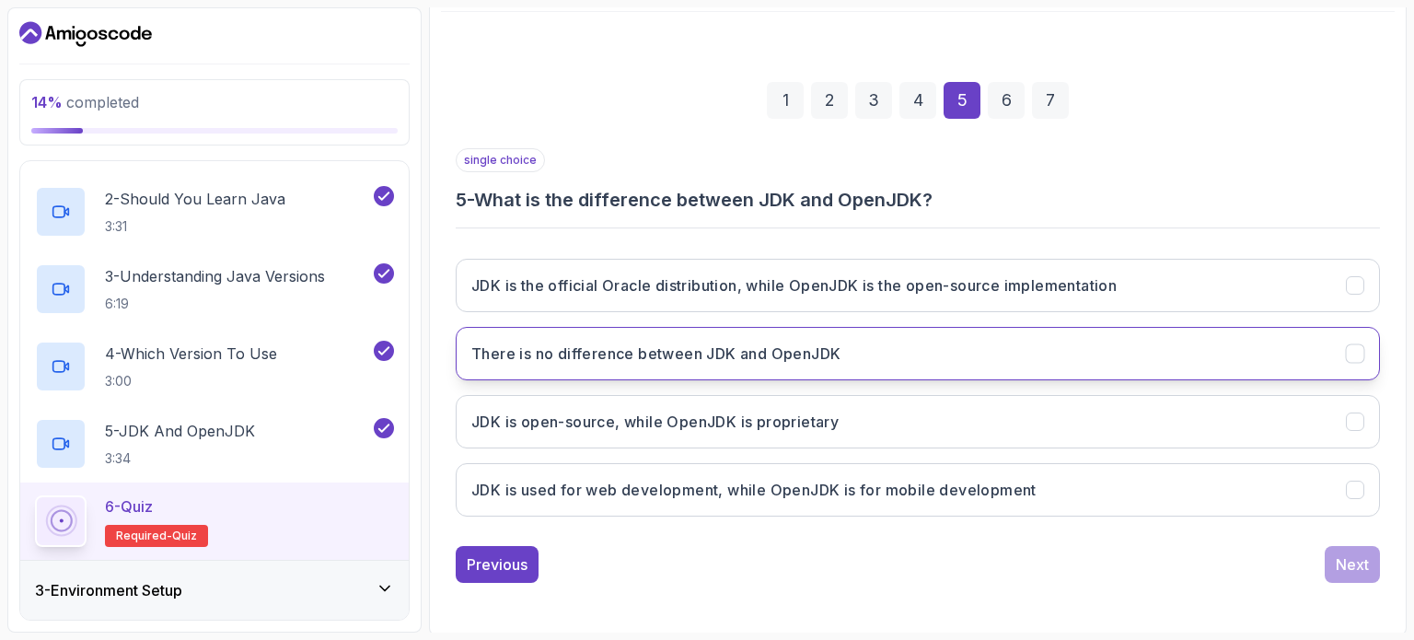
drag, startPoint x: 1021, startPoint y: 285, endPoint x: 1045, endPoint y: 335, distance: 56.0
click at [1024, 285] on h3 "JDK is the official Oracle distribution, while OpenJDK is the open-source imple…" at bounding box center [793, 285] width 645 height 22
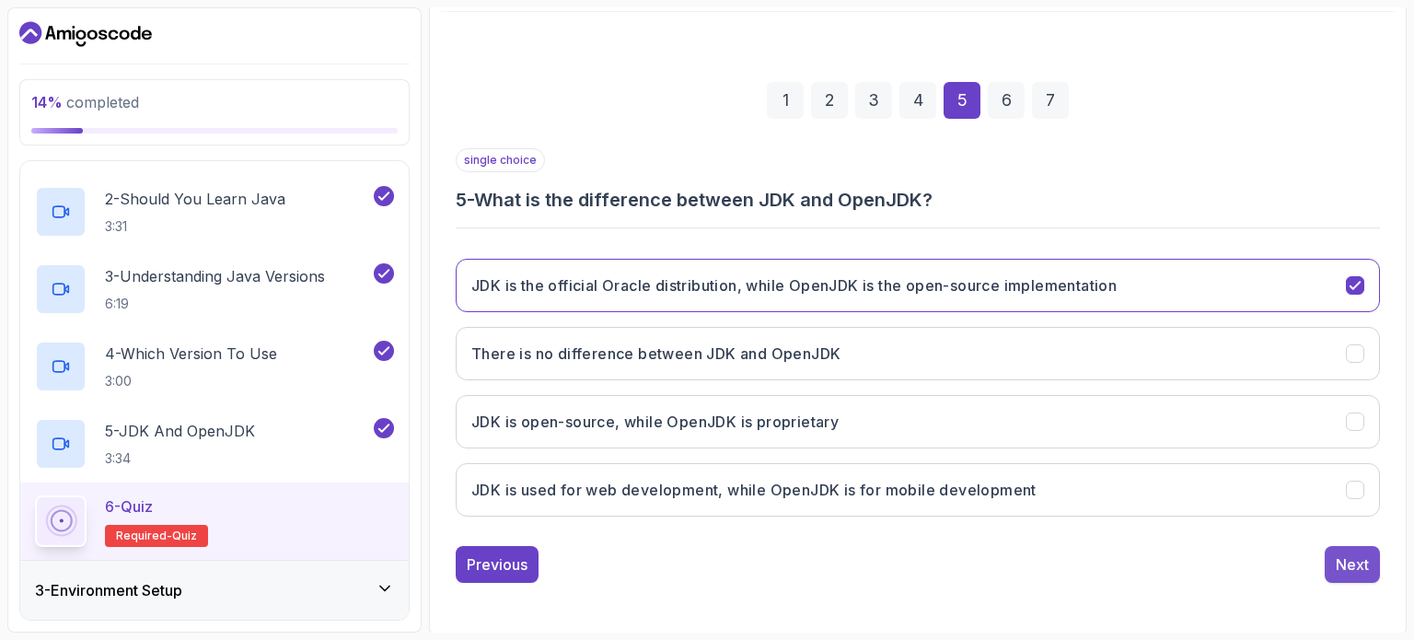
click at [1333, 574] on button "Next" at bounding box center [1352, 564] width 55 height 37
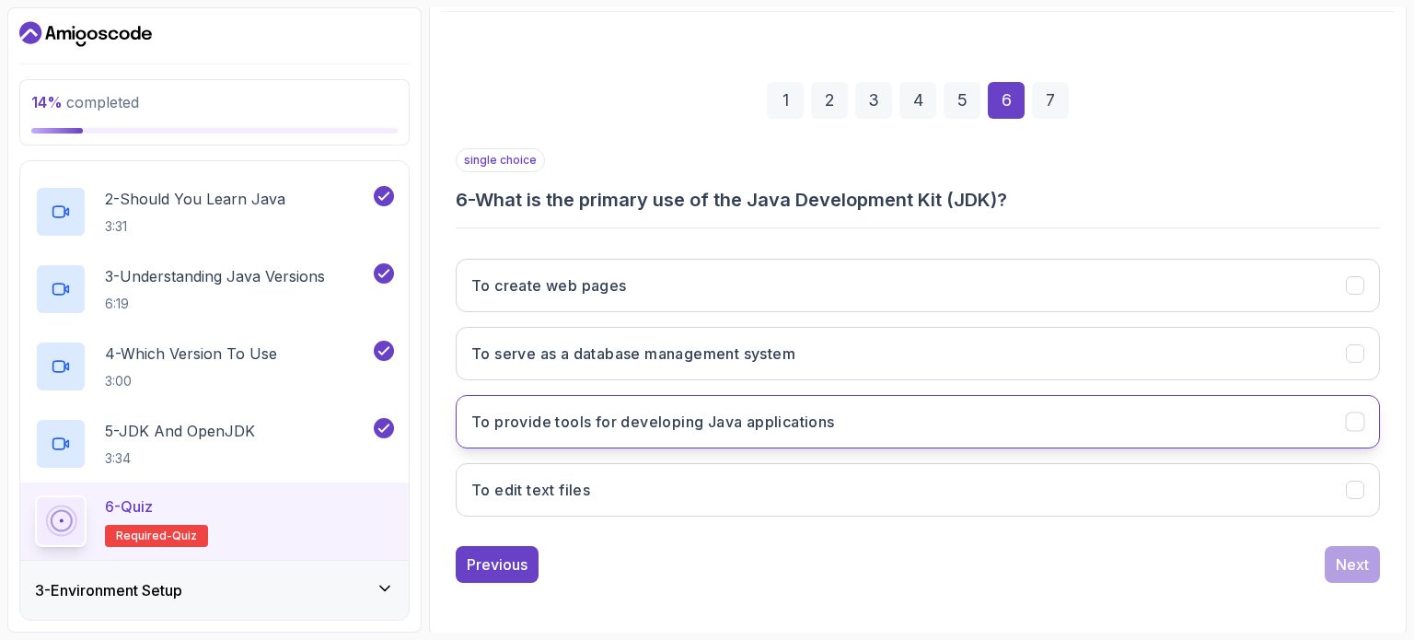
click at [770, 433] on button "To provide tools for developing Java applications" at bounding box center [918, 421] width 924 height 53
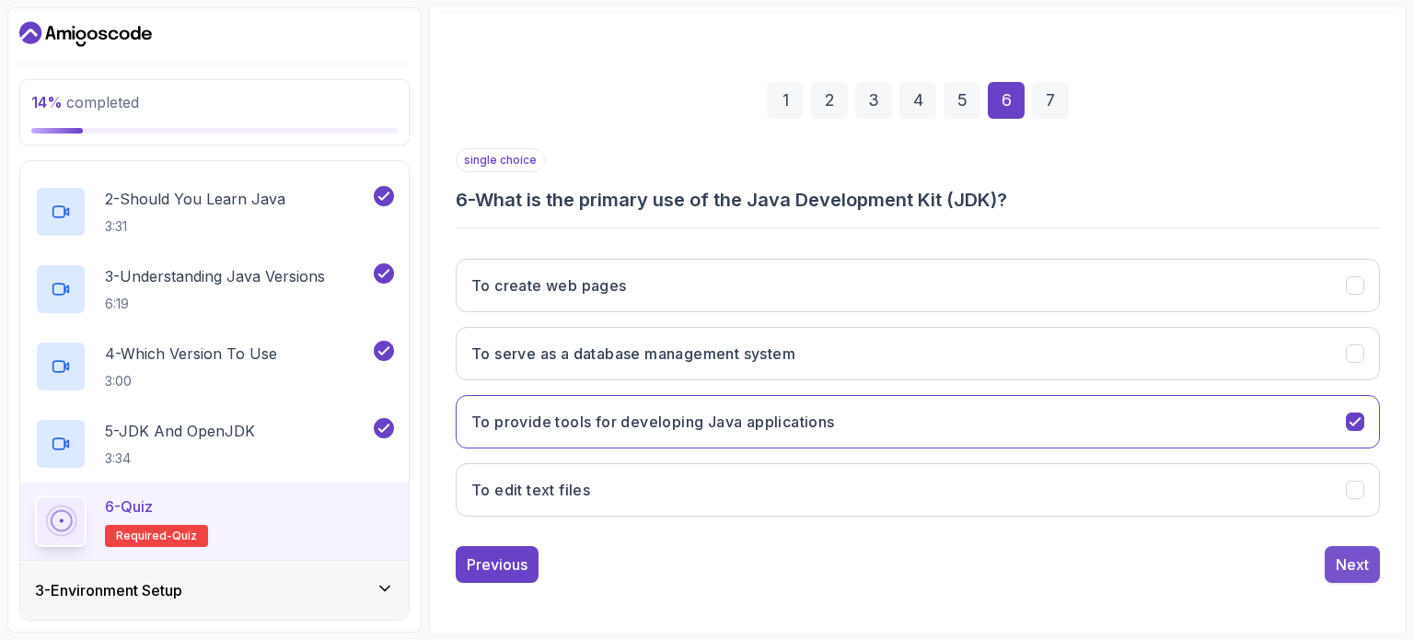
click at [1352, 562] on div "Next" at bounding box center [1352, 564] width 33 height 22
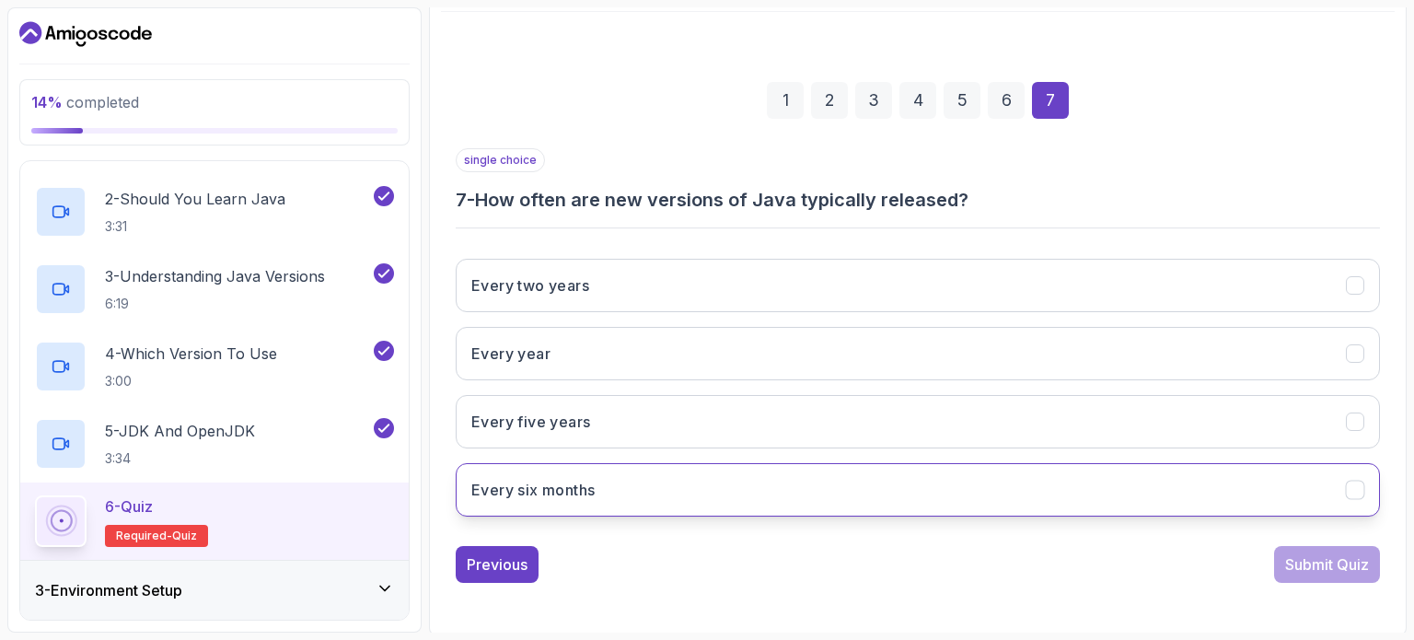
click at [663, 479] on button "Every six months" at bounding box center [918, 489] width 924 height 53
click at [1337, 553] on div "Submit Quiz" at bounding box center [1327, 564] width 84 height 22
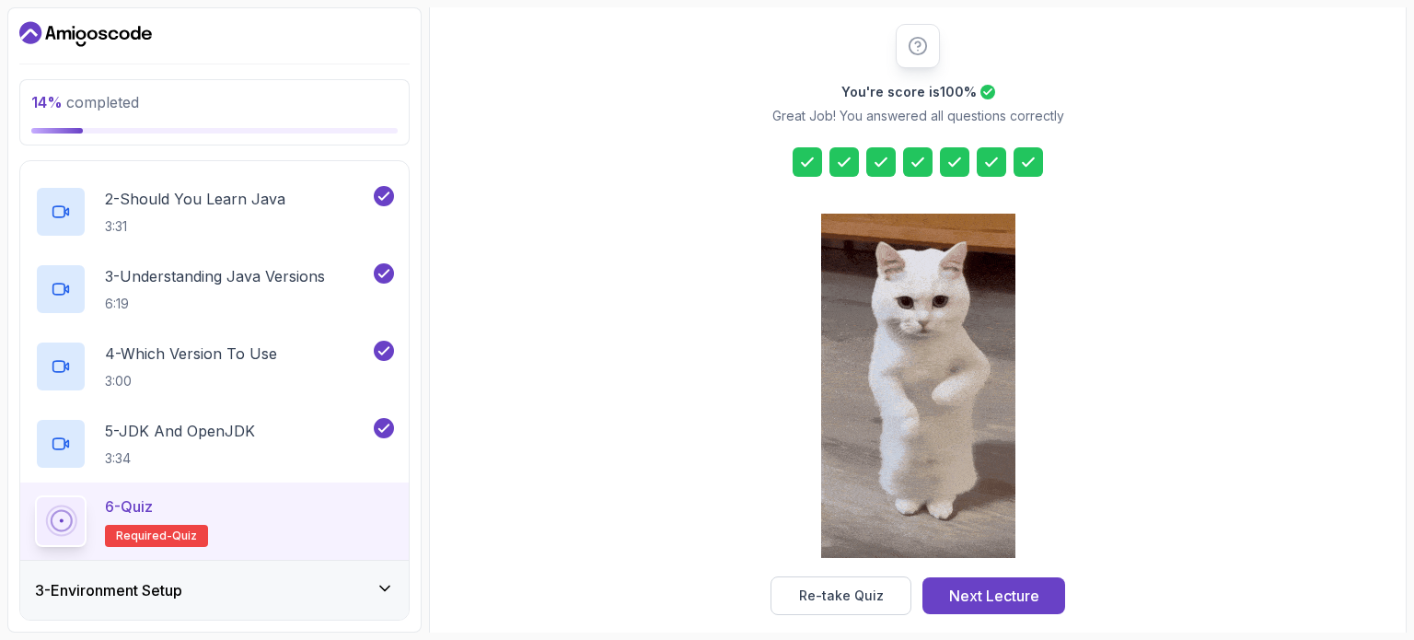
scroll to position [241, 0]
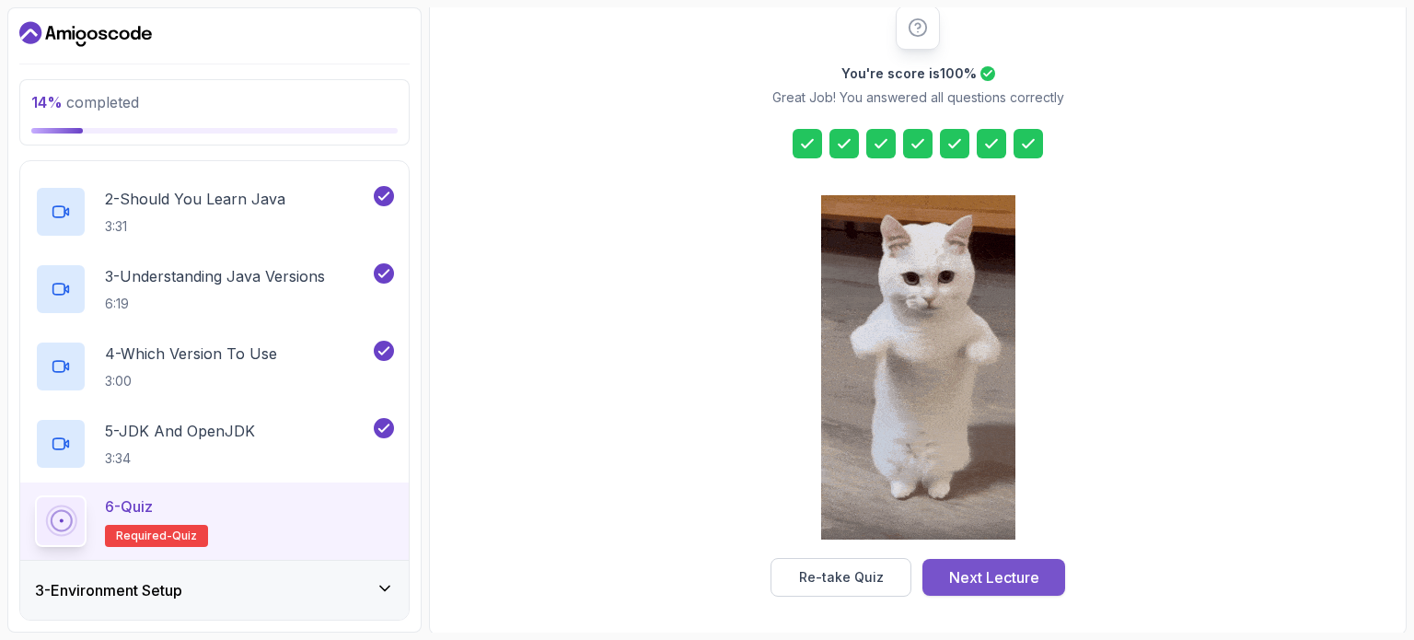
click at [1002, 574] on div "Next Lecture" at bounding box center [994, 577] width 90 height 22
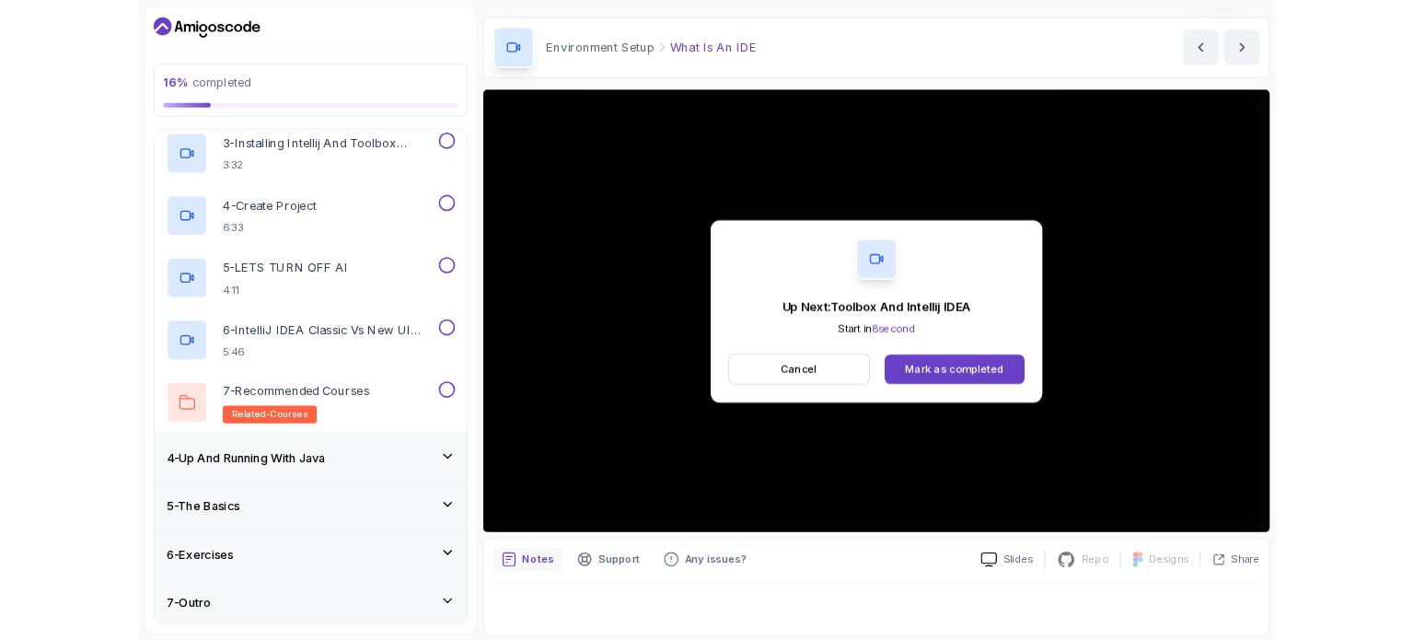
scroll to position [208, 0]
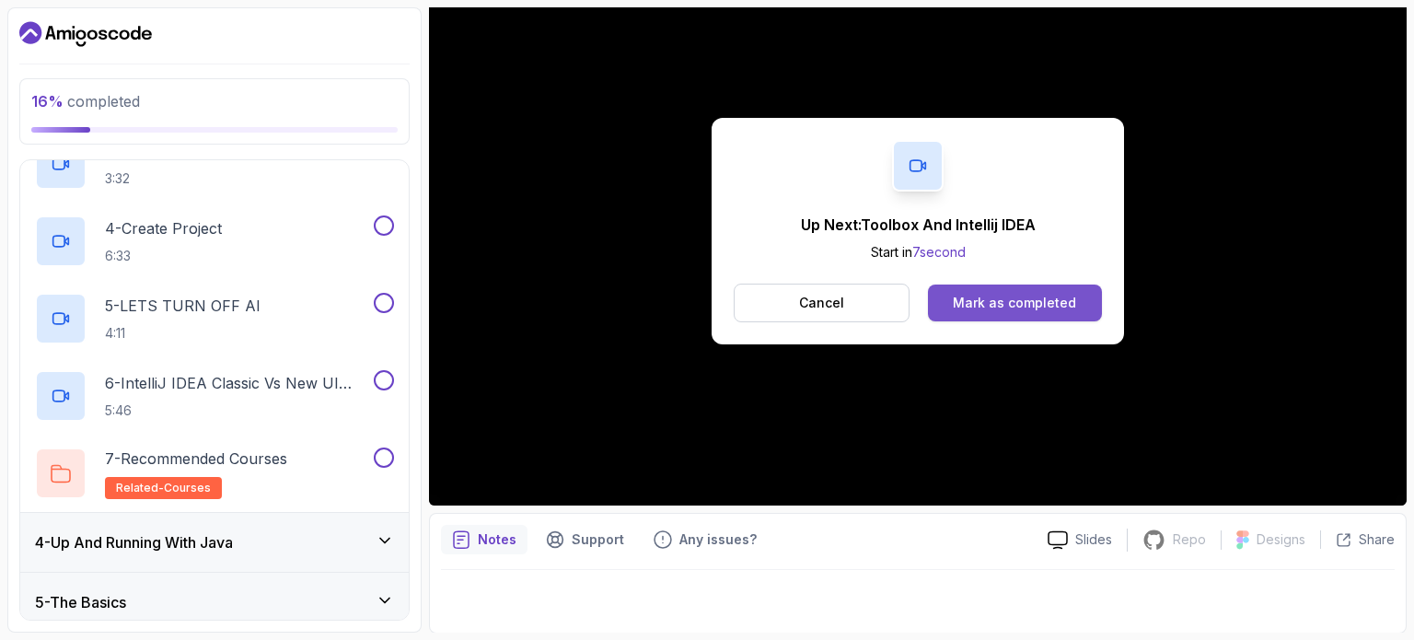
click at [1020, 305] on div "Mark as completed" at bounding box center [1014, 303] width 123 height 18
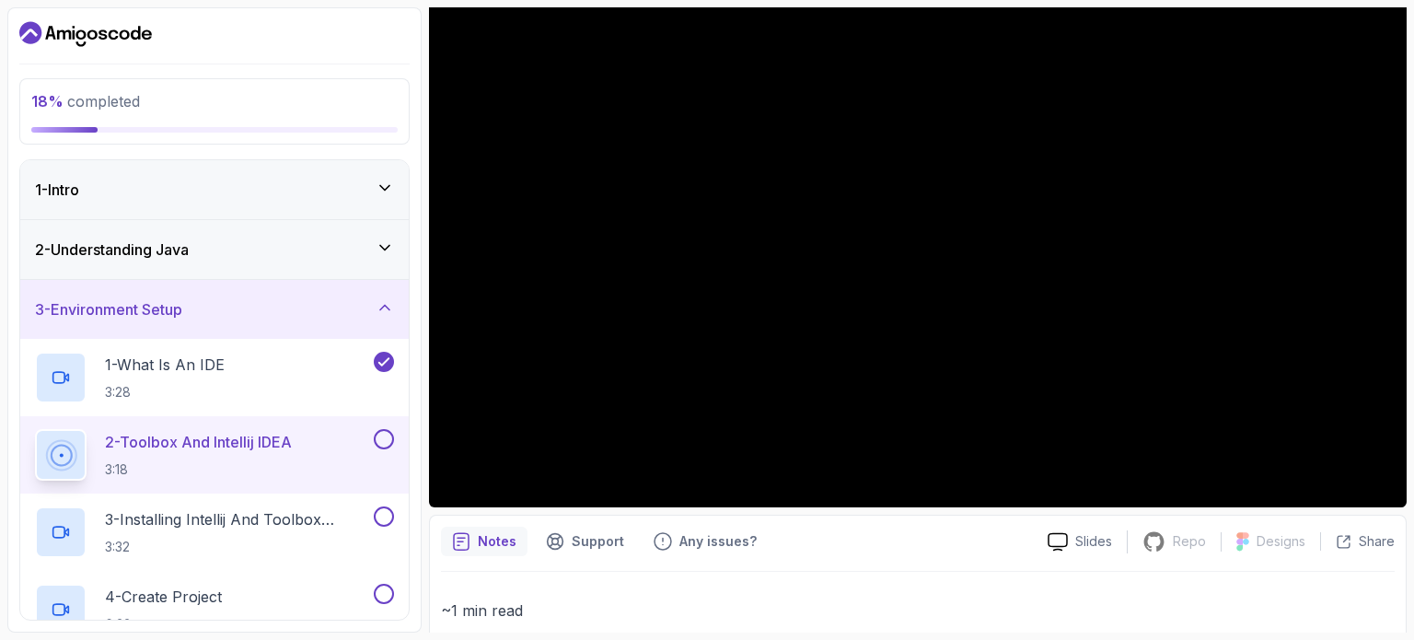
scroll to position [208, 0]
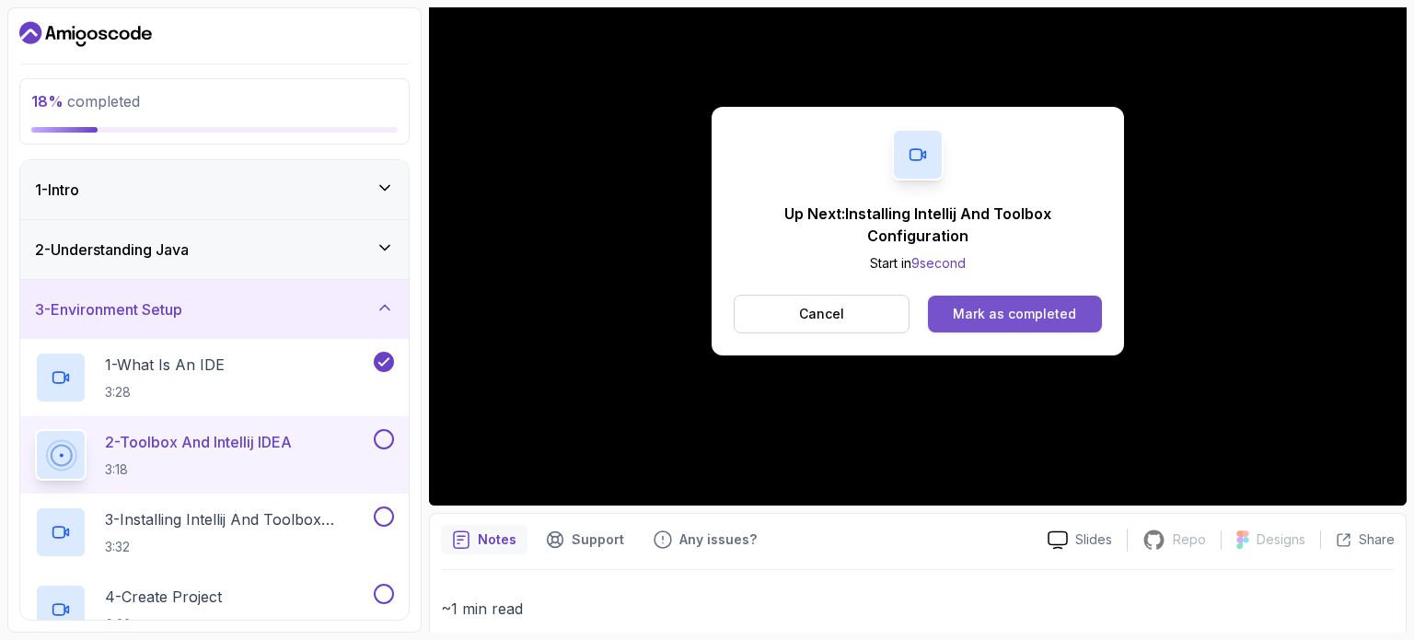
click at [1013, 305] on div "Mark as completed" at bounding box center [1014, 314] width 123 height 18
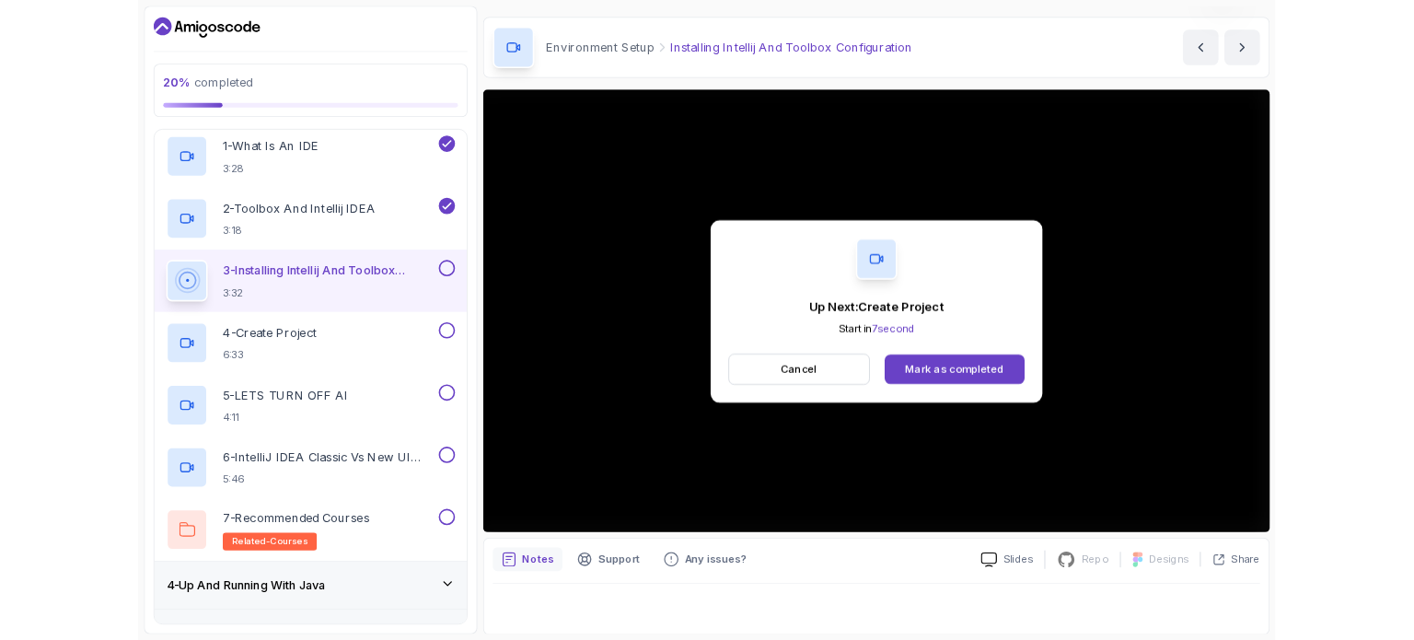
scroll to position [116, 0]
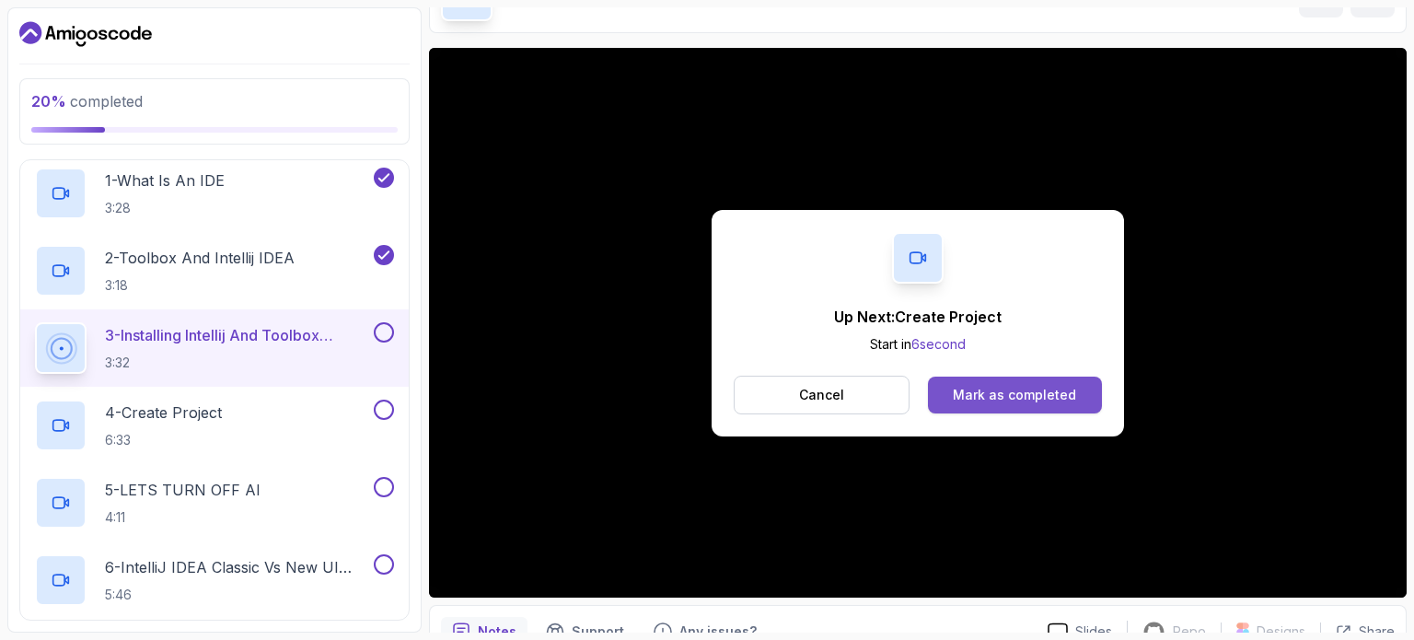
click at [1002, 389] on div "Mark as completed" at bounding box center [1014, 395] width 123 height 18
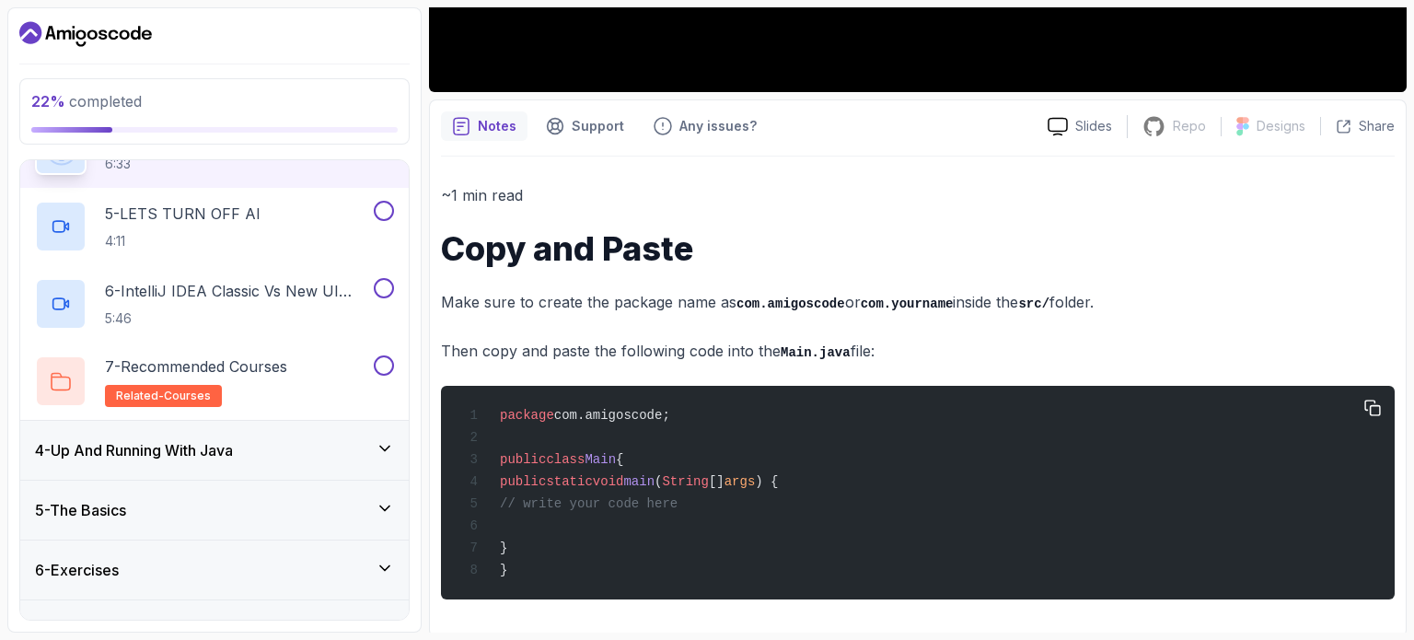
scroll to position [624, 0]
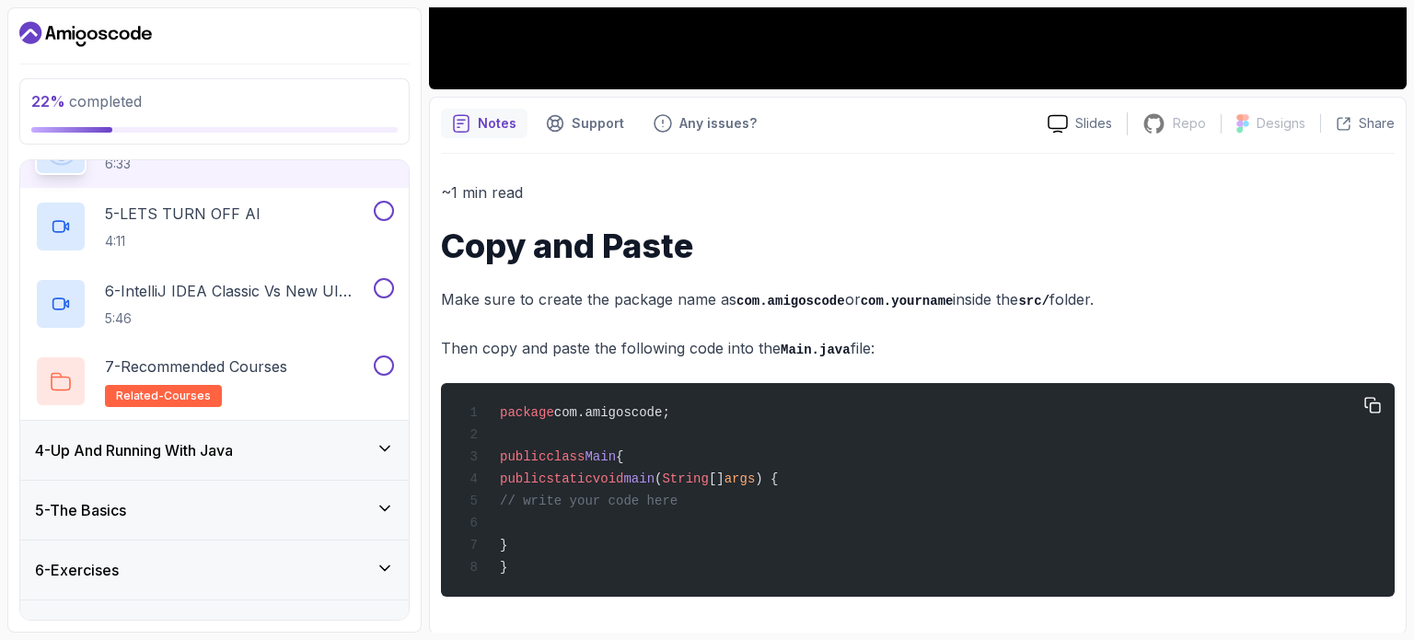
drag, startPoint x: 500, startPoint y: 408, endPoint x: 664, endPoint y: 446, distance: 168.2
click at [664, 446] on div "package com.amigoscode; public class Main { public static void main ( String []…" at bounding box center [918, 490] width 924 height 192
click at [898, 423] on div "package com.amigoscode; public class Main { public static void main ( String []…" at bounding box center [918, 490] width 924 height 192
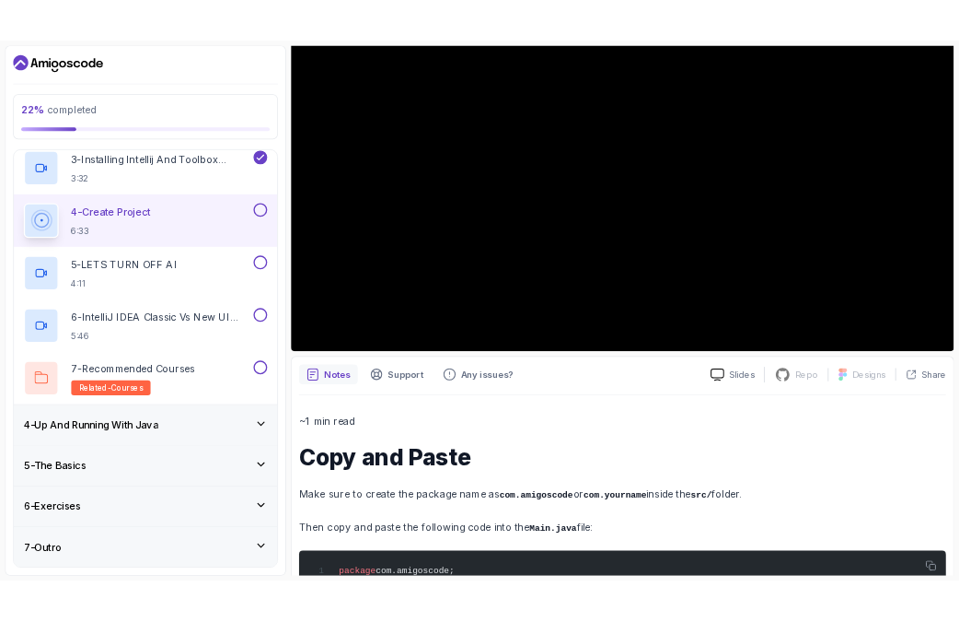
scroll to position [343, 0]
